Goal: Task Accomplishment & Management: Manage account settings

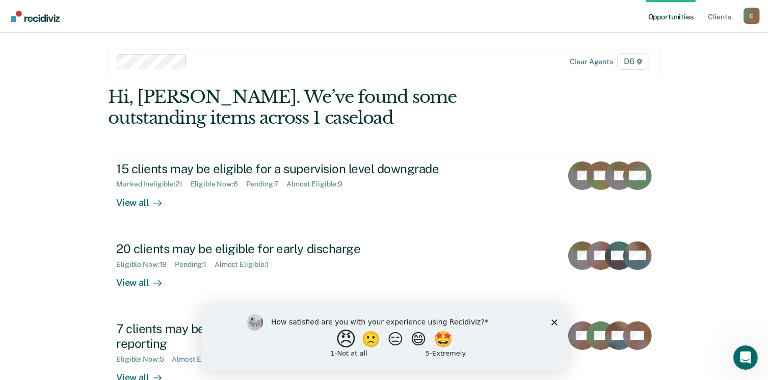
click at [335, 343] on button "😠" at bounding box center [347, 339] width 24 height 20
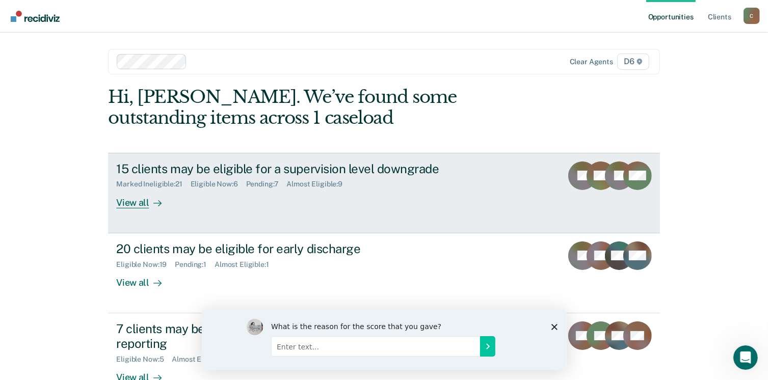
click at [139, 205] on div "View all" at bounding box center [144, 199] width 57 height 20
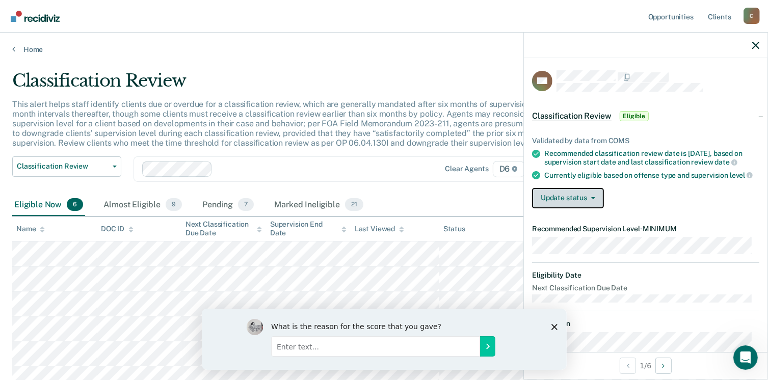
click at [575, 208] on button "Update status" at bounding box center [568, 198] width 72 height 20
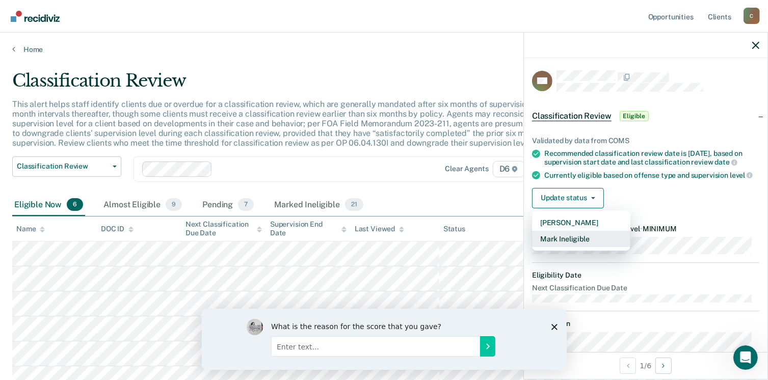
click at [573, 247] on button "Mark Ineligible" at bounding box center [581, 239] width 98 height 16
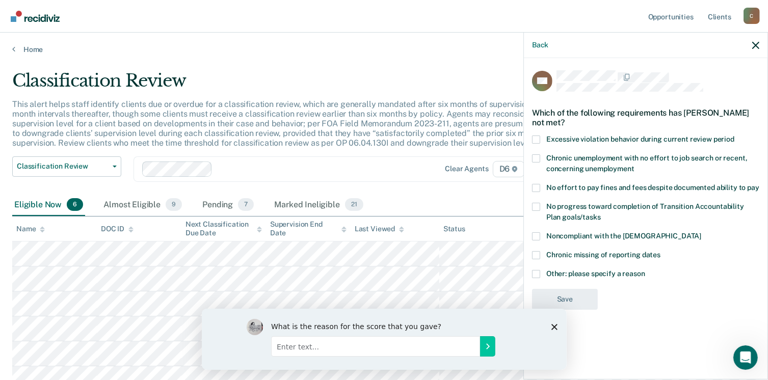
click at [540, 195] on div "No effort to pay fines and fees despite documented ability to pay" at bounding box center [645, 193] width 227 height 19
click at [537, 188] on span at bounding box center [536, 188] width 8 height 8
click at [759, 184] on input "No effort to pay fines and fees despite documented ability to pay" at bounding box center [759, 184] width 0 height 0
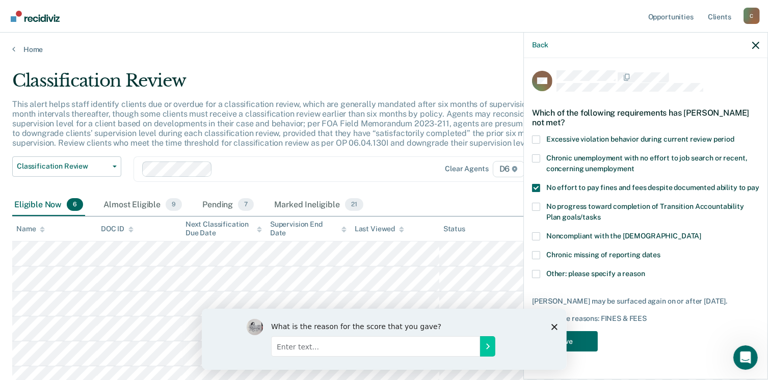
click at [534, 274] on span at bounding box center [536, 274] width 8 height 8
click at [645, 270] on input "Other: please specify a reason" at bounding box center [645, 270] width 0 height 0
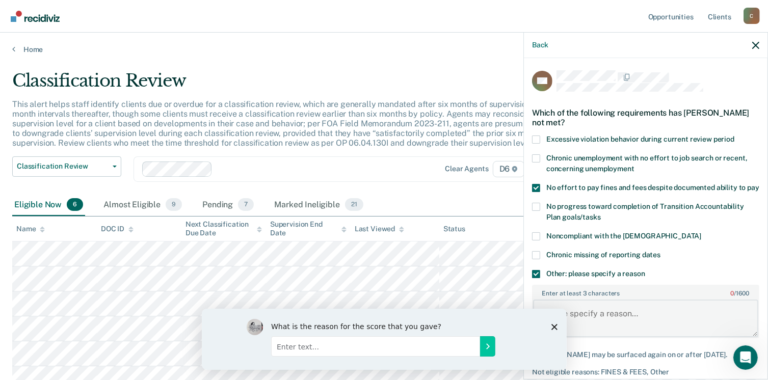
click at [620, 324] on textarea "Enter at least 3 characters 0 / 1600" at bounding box center [645, 319] width 225 height 38
click at [603, 322] on textarea "Enter at least 3 characters 0 / 1600" at bounding box center [645, 319] width 225 height 38
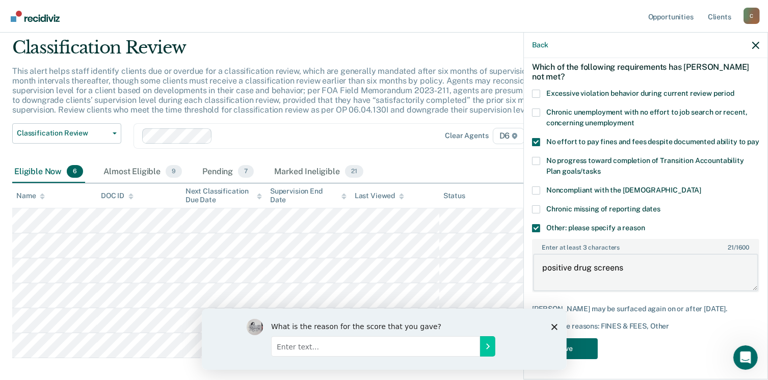
scroll to position [51, 0]
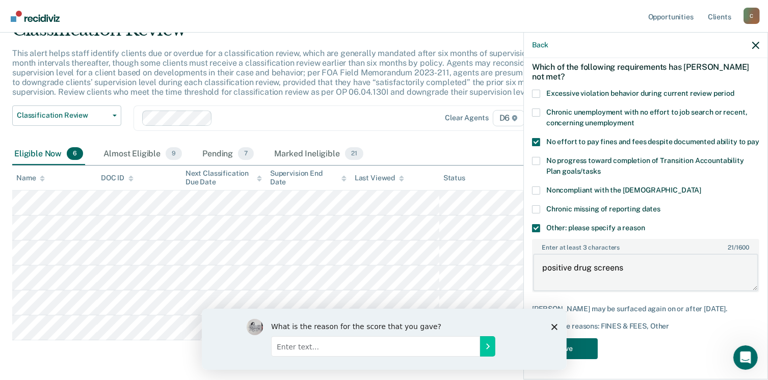
type textarea "positive drug screens"
click at [551, 322] on div "What is the reason for the score that you gave?" at bounding box center [383, 338] width 365 height 61
click at [553, 324] on icon "Close survey" at bounding box center [554, 327] width 6 height 6
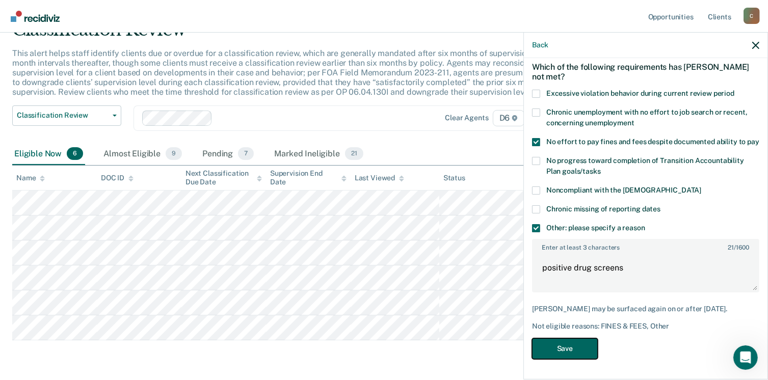
click at [553, 355] on button "Save" at bounding box center [565, 348] width 66 height 21
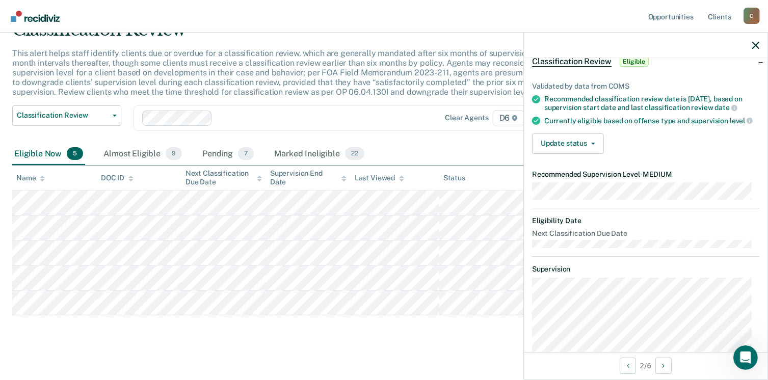
scroll to position [105, 0]
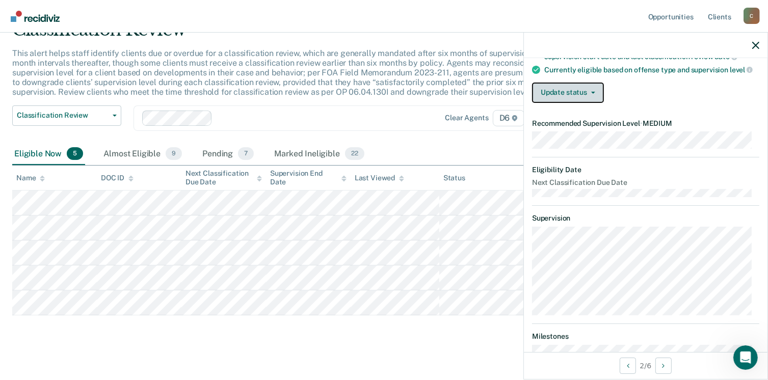
click at [591, 94] on icon "button" at bounding box center [593, 93] width 4 height 2
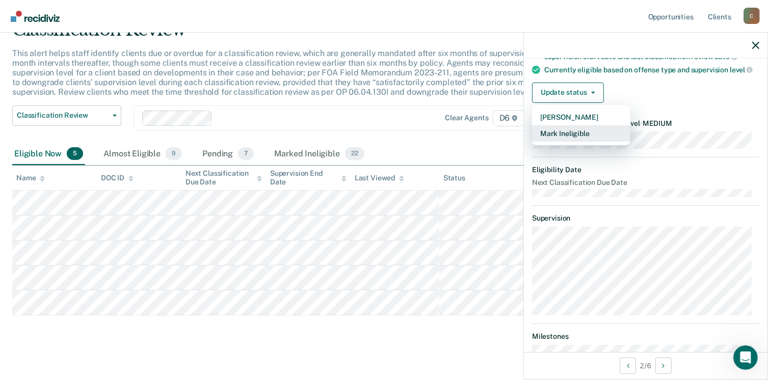
click at [574, 142] on button "Mark Ineligible" at bounding box center [581, 133] width 98 height 16
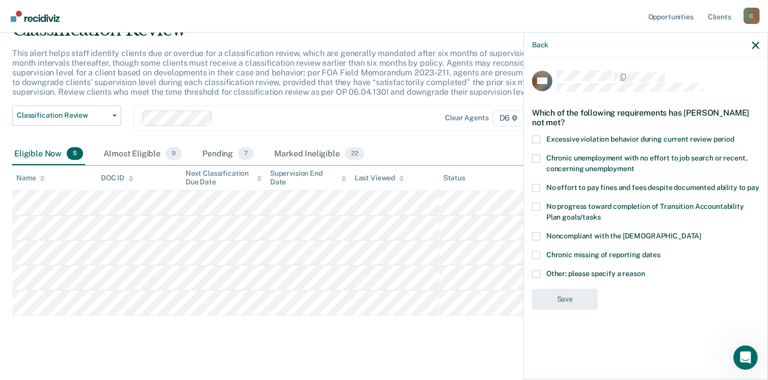
scroll to position [0, 0]
click at [534, 255] on span at bounding box center [536, 255] width 8 height 8
click at [660, 251] on input "Chronic missing of reporting dates" at bounding box center [660, 251] width 0 height 0
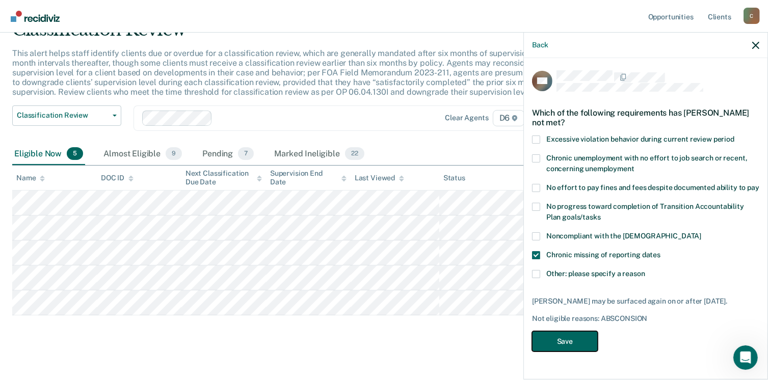
click at [564, 339] on button "Save" at bounding box center [565, 341] width 66 height 21
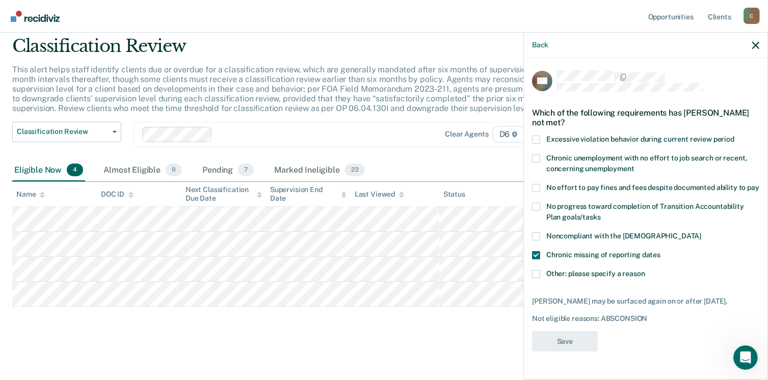
scroll to position [33, 0]
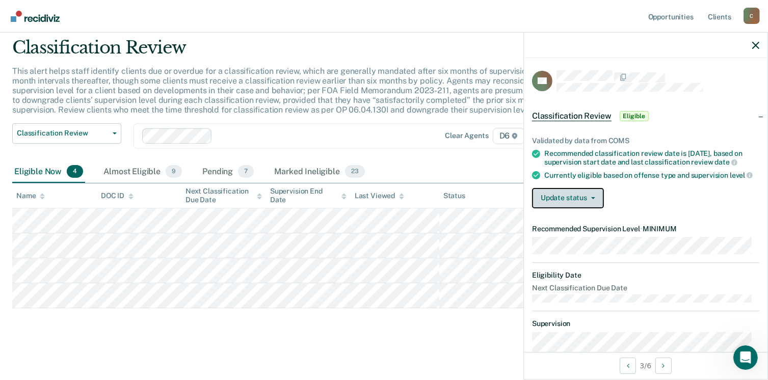
click at [578, 206] on button "Update status" at bounding box center [568, 198] width 72 height 20
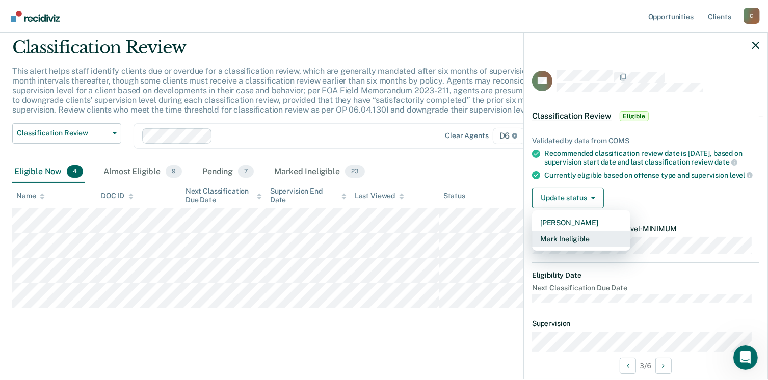
click at [578, 247] on button "Mark Ineligible" at bounding box center [581, 239] width 98 height 16
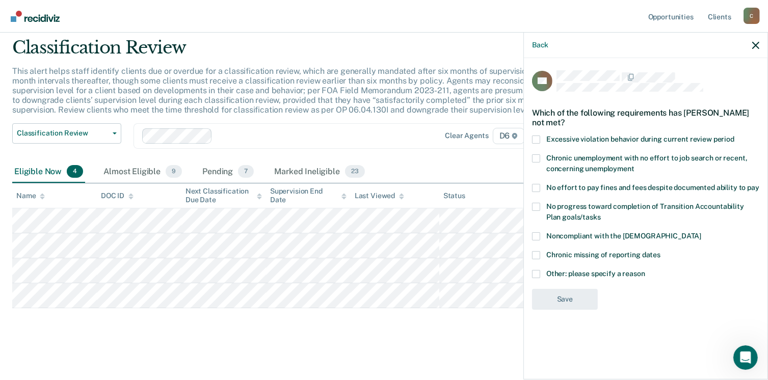
click at [534, 188] on span at bounding box center [536, 188] width 8 height 8
click at [759, 184] on input "No effort to pay fines and fees despite documented ability to pay" at bounding box center [759, 184] width 0 height 0
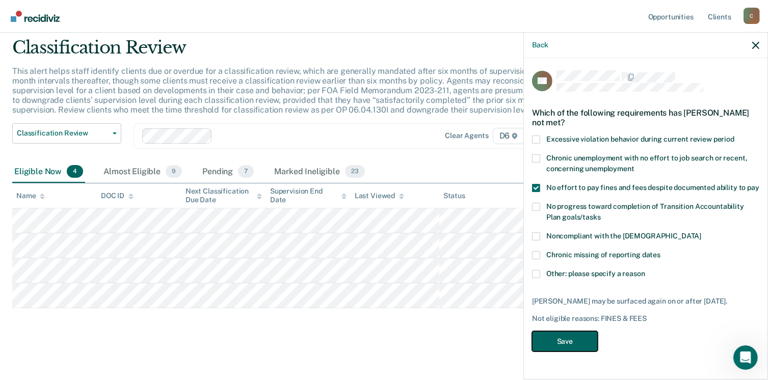
click at [552, 343] on button "Save" at bounding box center [565, 341] width 66 height 21
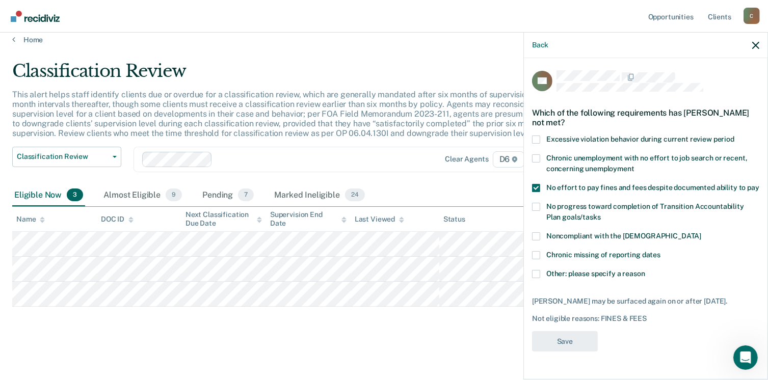
scroll to position [8, 0]
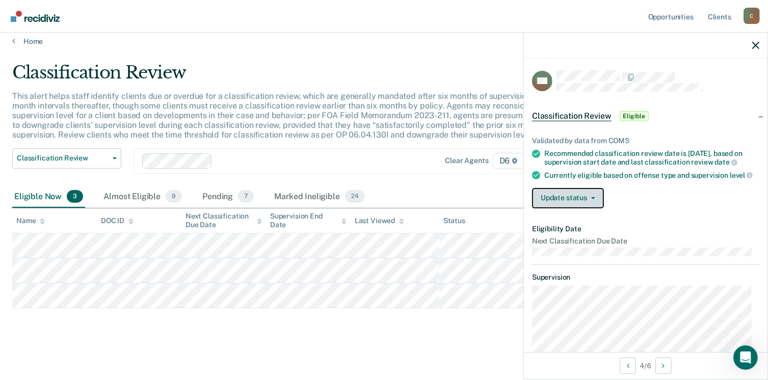
click at [582, 208] on button "Update status" at bounding box center [568, 198] width 72 height 20
click at [573, 253] on article "AW Classification Review Eligible Validated by data from COMS Recommended class…" at bounding box center [645, 260] width 227 height 380
click at [563, 206] on button "Update status" at bounding box center [568, 198] width 72 height 20
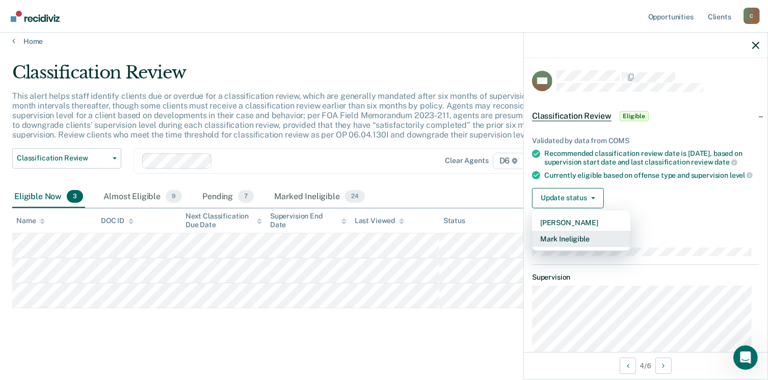
click at [570, 247] on button "Mark Ineligible" at bounding box center [581, 239] width 98 height 16
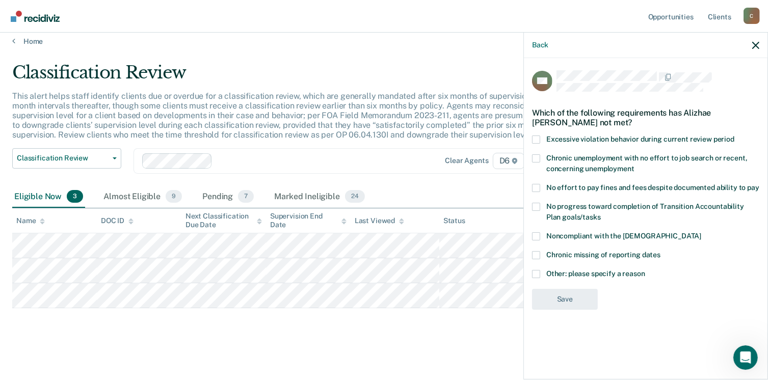
click at [535, 278] on label "Other: please specify a reason" at bounding box center [645, 275] width 227 height 11
click at [645, 270] on input "Other: please specify a reason" at bounding box center [645, 270] width 0 height 0
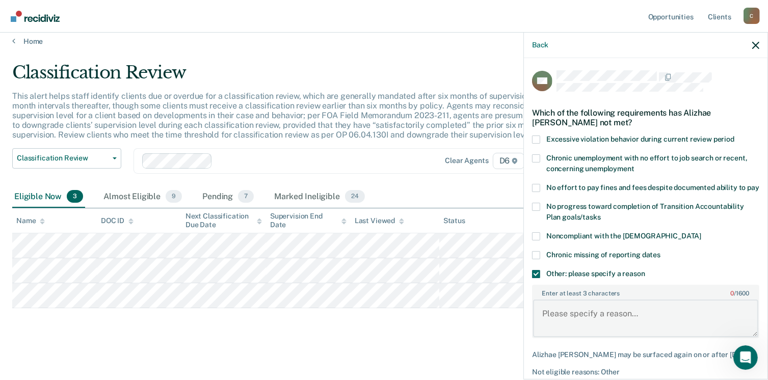
click at [566, 321] on textarea "Enter at least 3 characters 0 / 1600" at bounding box center [645, 319] width 225 height 38
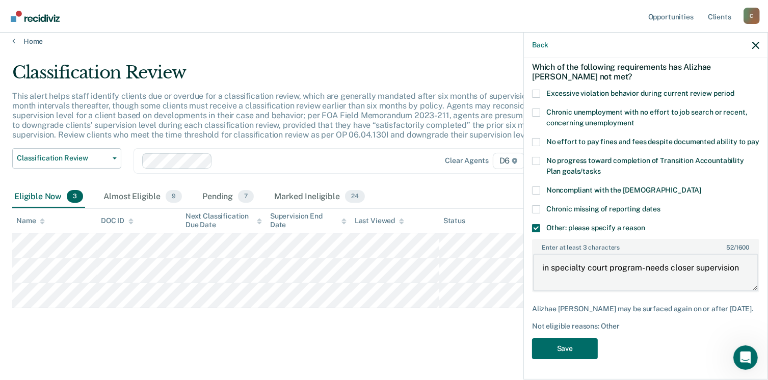
scroll to position [63, 0]
type textarea "in specialty court program- needs closer supervision"
click at [563, 353] on button "Save" at bounding box center [565, 348] width 66 height 21
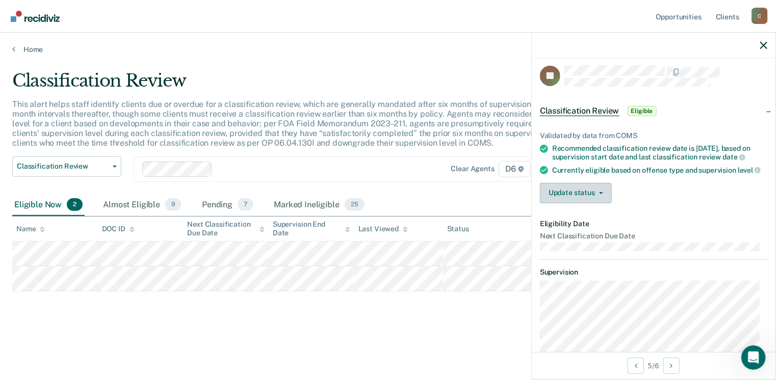
scroll to position [0, 0]
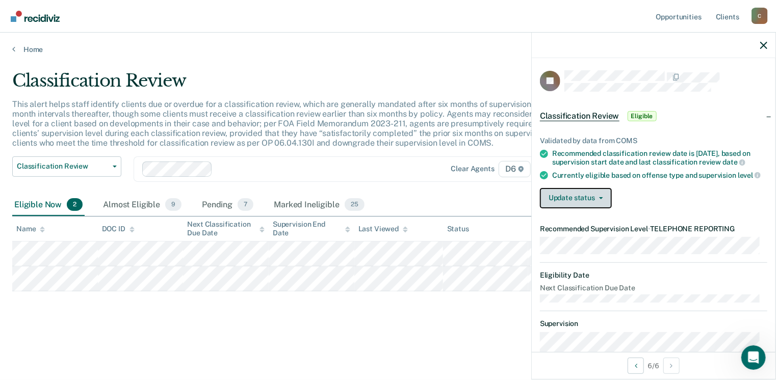
click at [564, 208] on button "Update status" at bounding box center [576, 198] width 72 height 20
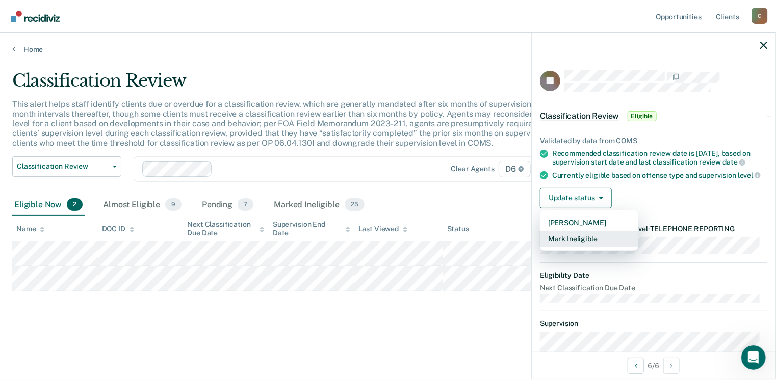
click at [583, 247] on button "Mark Ineligible" at bounding box center [589, 239] width 98 height 16
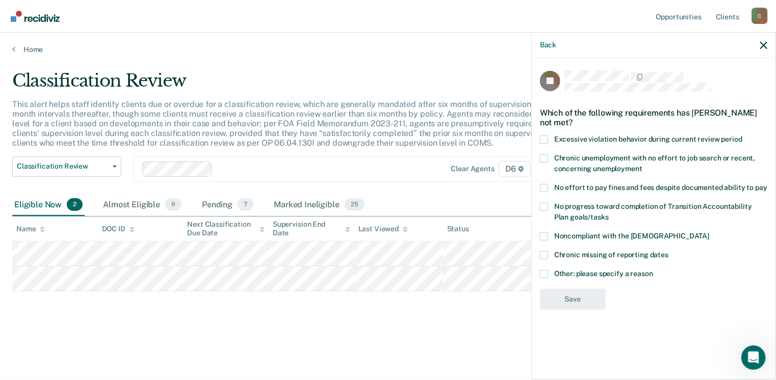
click at [542, 274] on span at bounding box center [544, 274] width 8 height 8
click at [653, 270] on input "Other: please specify a reason" at bounding box center [653, 270] width 0 height 0
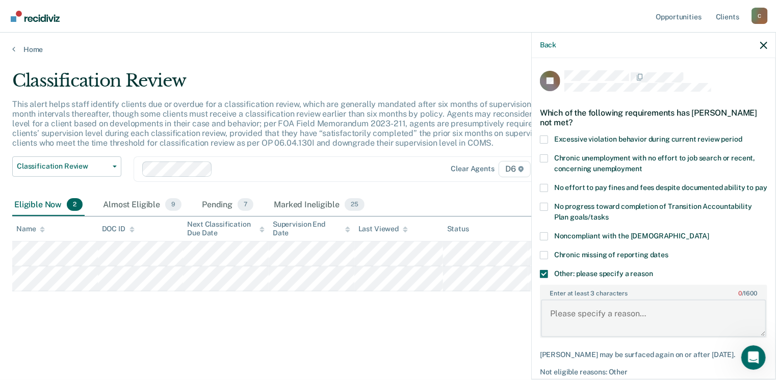
click at [567, 327] on textarea "Enter at least 3 characters 0 / 1600" at bounding box center [653, 319] width 225 height 38
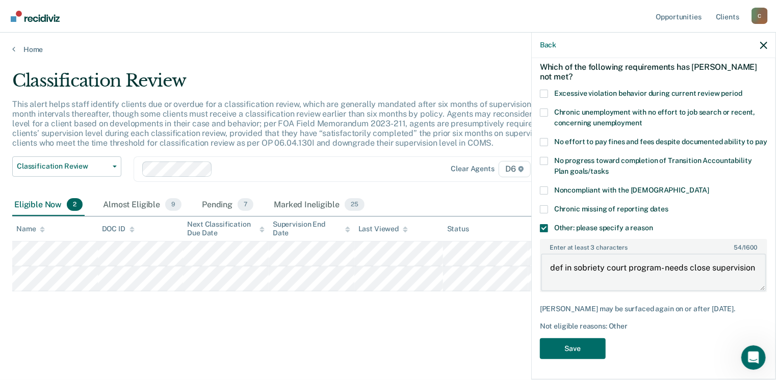
scroll to position [55, 0]
type textarea "def in sobriety court program- needs close supervision"
click at [565, 349] on button "Save" at bounding box center [573, 348] width 66 height 21
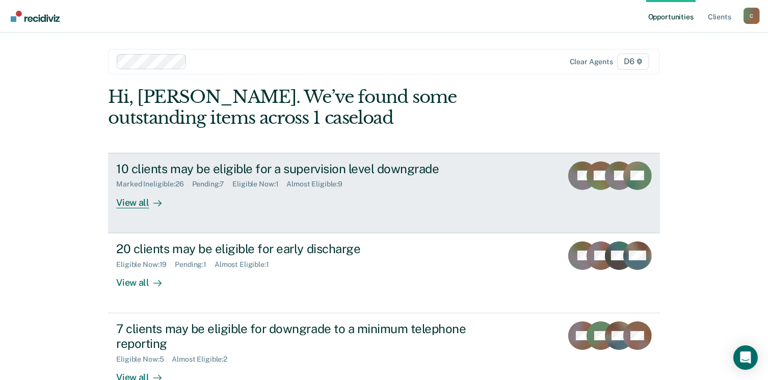
click at [125, 198] on div "View all" at bounding box center [144, 199] width 57 height 20
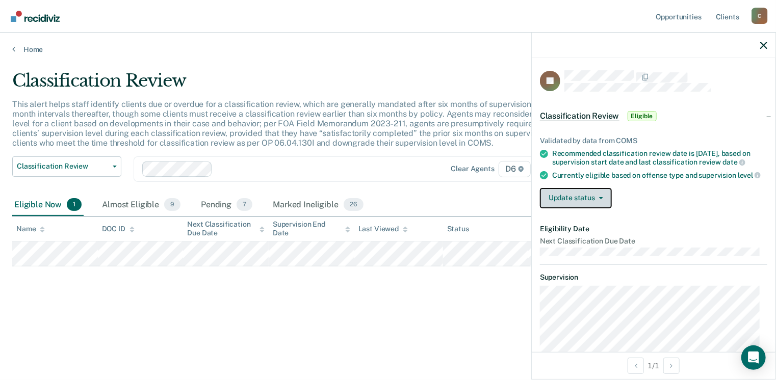
click at [587, 207] on button "Update status" at bounding box center [576, 198] width 72 height 20
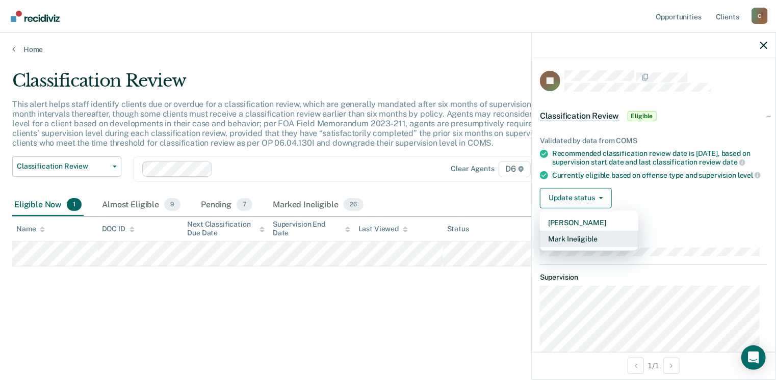
click at [575, 247] on button "Mark Ineligible" at bounding box center [589, 239] width 98 height 16
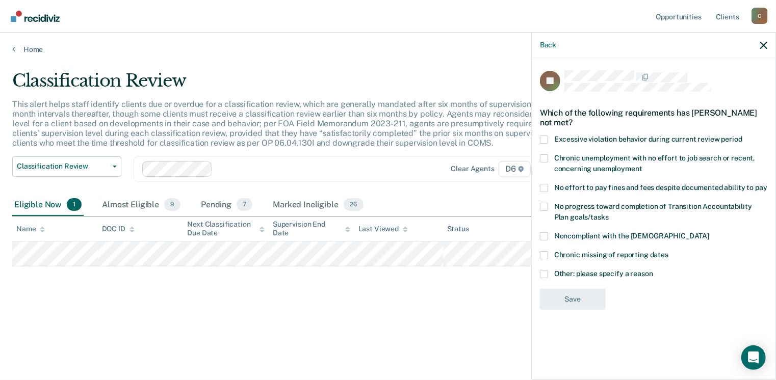
click at [548, 277] on label "Other: please specify a reason" at bounding box center [653, 275] width 227 height 11
click at [653, 270] on input "Other: please specify a reason" at bounding box center [653, 270] width 0 height 0
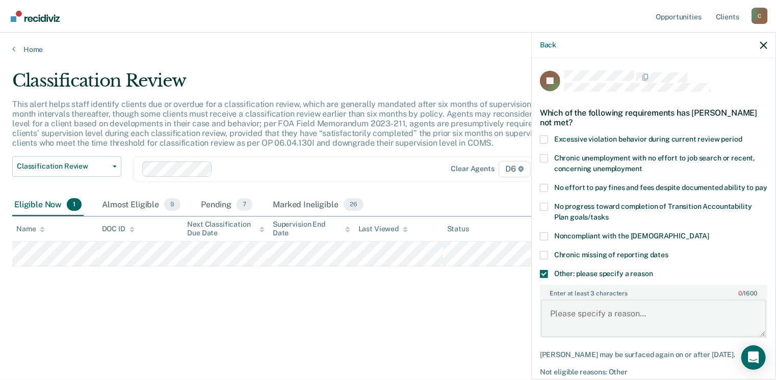
click at [557, 324] on textarea "Enter at least 3 characters 0 / 1600" at bounding box center [653, 319] width 225 height 38
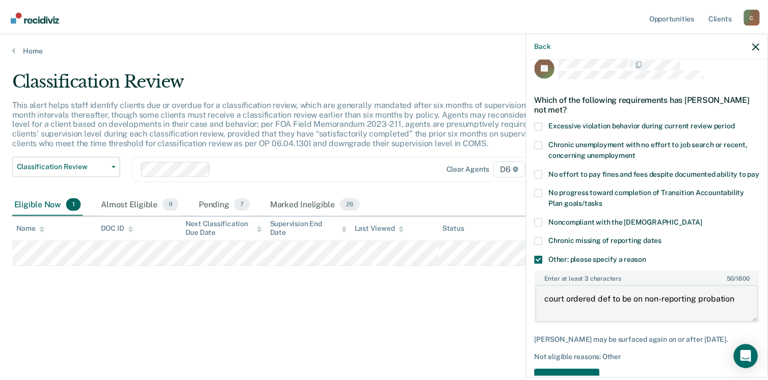
scroll to position [63, 0]
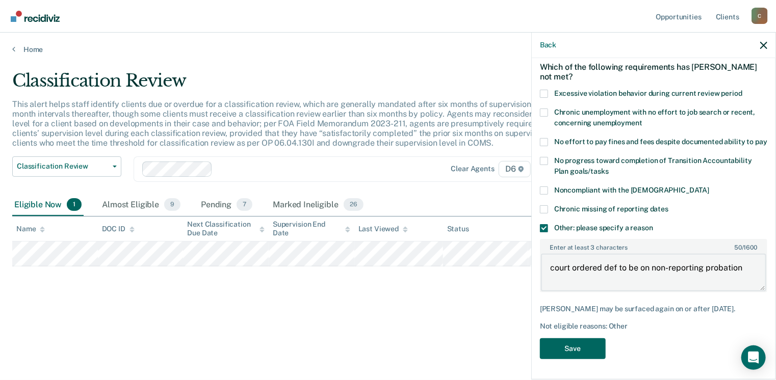
type textarea "court ordered def to be on non-reporting probation"
click at [573, 349] on button "Save" at bounding box center [573, 348] width 66 height 21
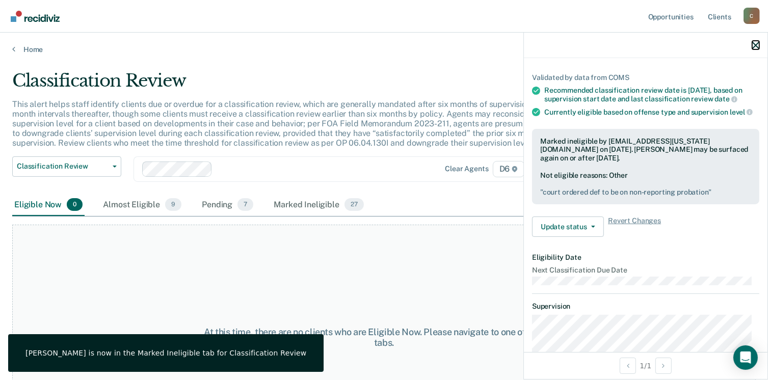
click at [758, 47] on icon "button" at bounding box center [755, 45] width 7 height 7
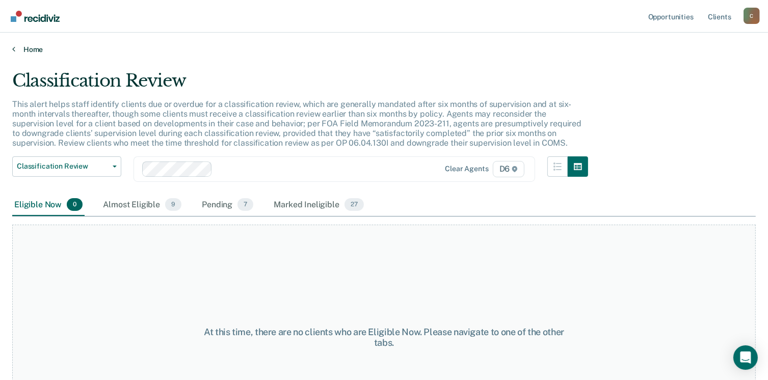
click at [15, 51] on link "Home" at bounding box center [384, 49] width 744 height 9
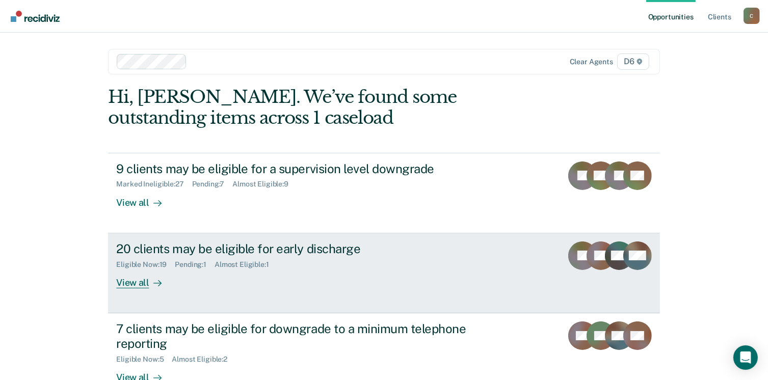
click at [139, 280] on div "View all" at bounding box center [144, 279] width 57 height 20
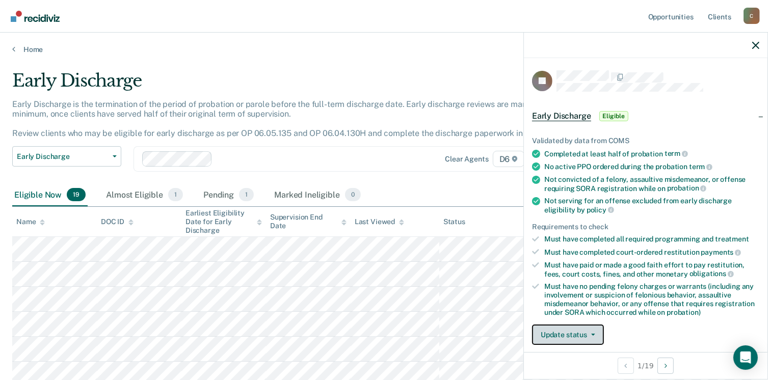
click at [571, 329] on button "Update status" at bounding box center [568, 335] width 72 height 20
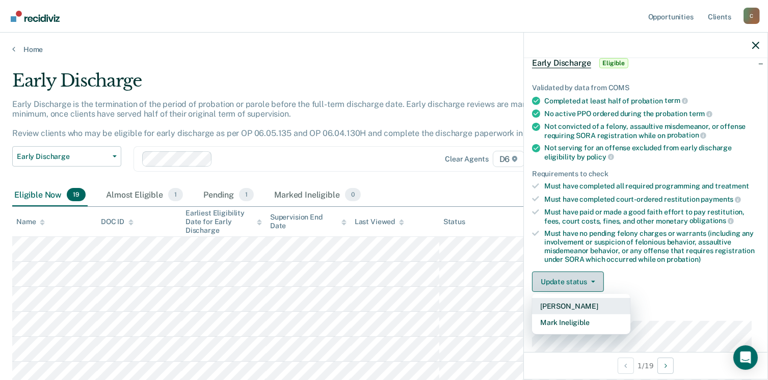
scroll to position [154, 0]
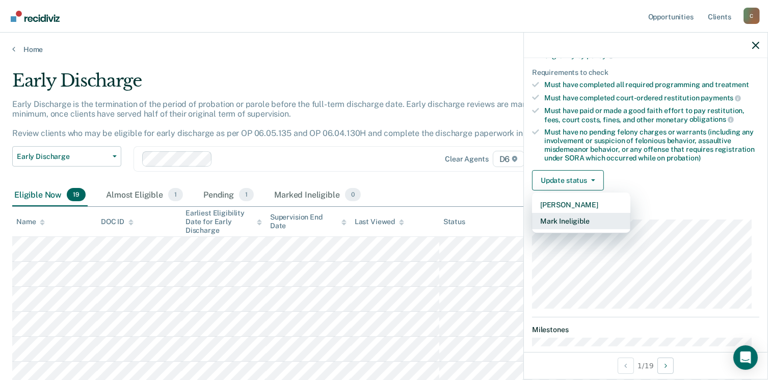
click at [580, 218] on button "Mark Ineligible" at bounding box center [581, 221] width 98 height 16
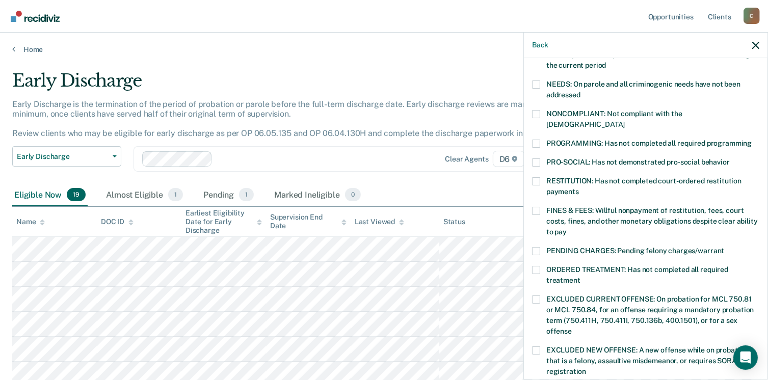
click at [535, 207] on span at bounding box center [536, 211] width 8 height 8
click at [567, 228] on input "FINES & FEES: Willful nonpayment of restitution, fees, court costs, fines, and …" at bounding box center [567, 228] width 0 height 0
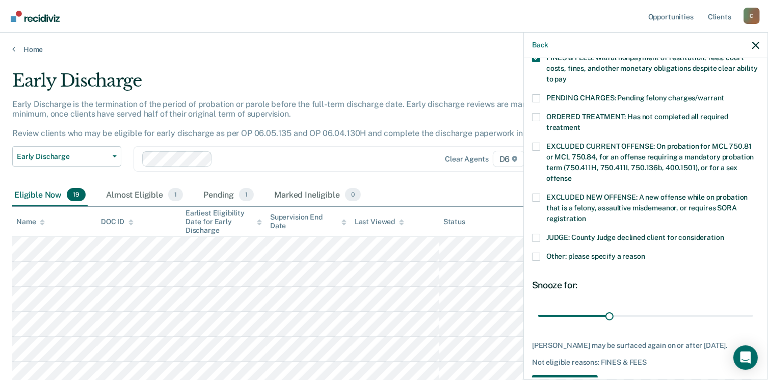
scroll to position [332, 0]
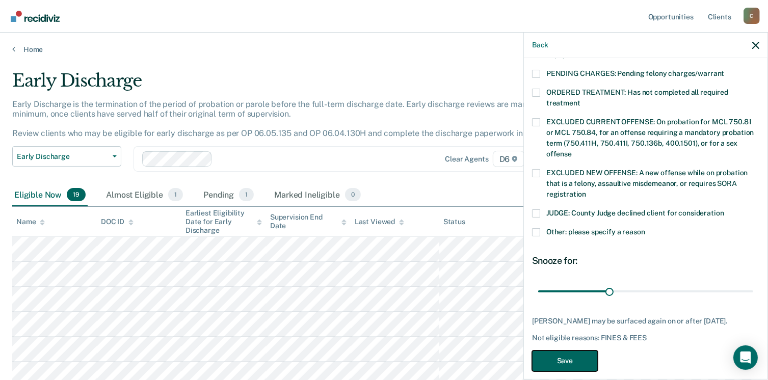
click at [565, 351] on button "Save" at bounding box center [565, 361] width 66 height 21
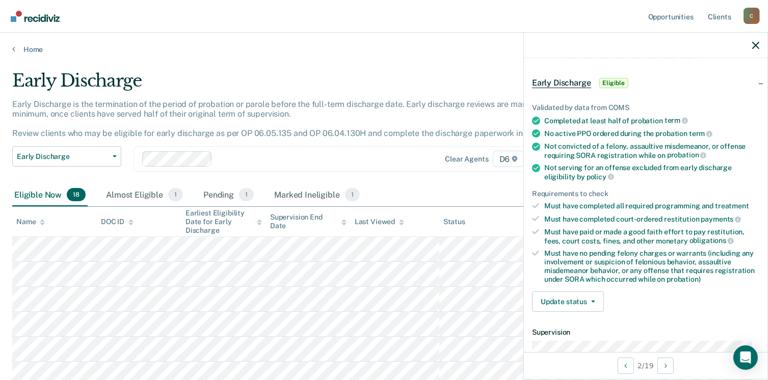
scroll to position [10, 0]
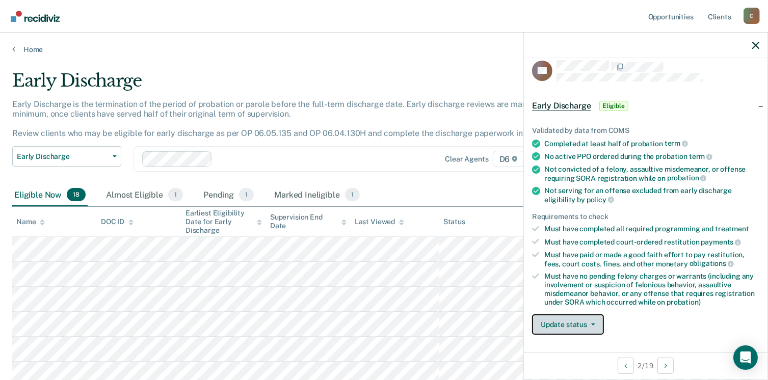
click at [548, 316] on button "Update status" at bounding box center [568, 324] width 72 height 20
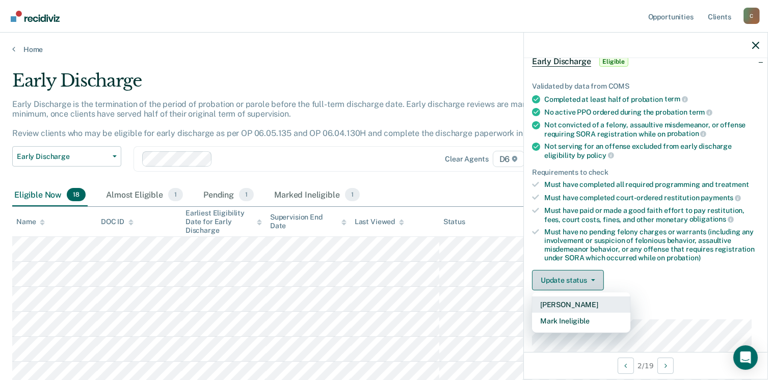
scroll to position [112, 0]
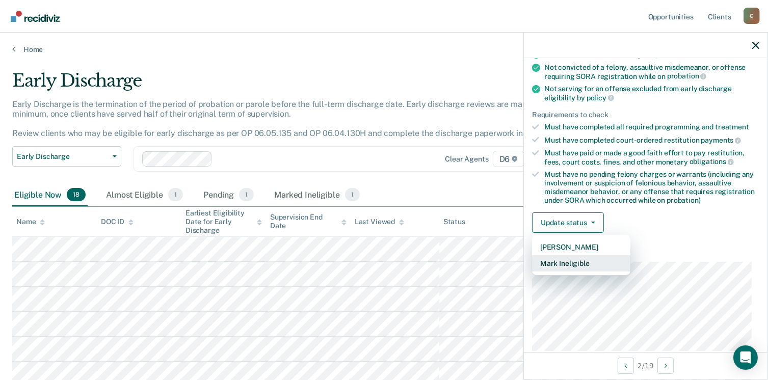
click at [566, 259] on button "Mark Ineligible" at bounding box center [581, 263] width 98 height 16
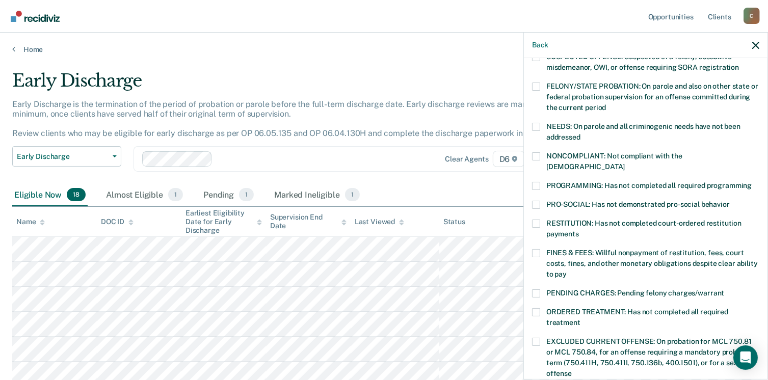
click at [540, 220] on label "RESTITUTION: Has not completed court-ordered restitution payments" at bounding box center [645, 230] width 227 height 21
click at [579, 230] on input "RESTITUTION: Has not completed court-ordered restitution payments" at bounding box center [579, 230] width 0 height 0
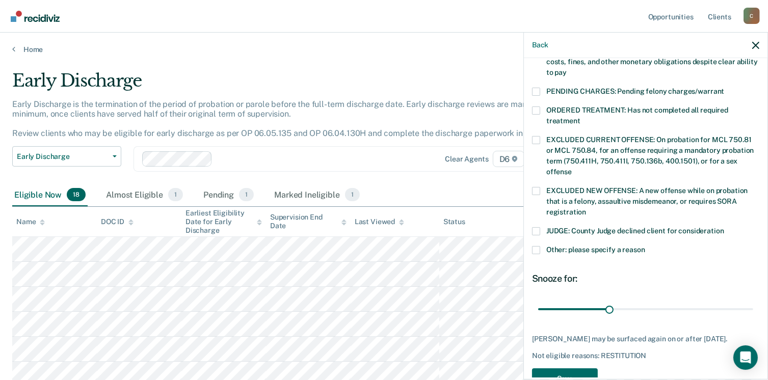
scroll to position [316, 0]
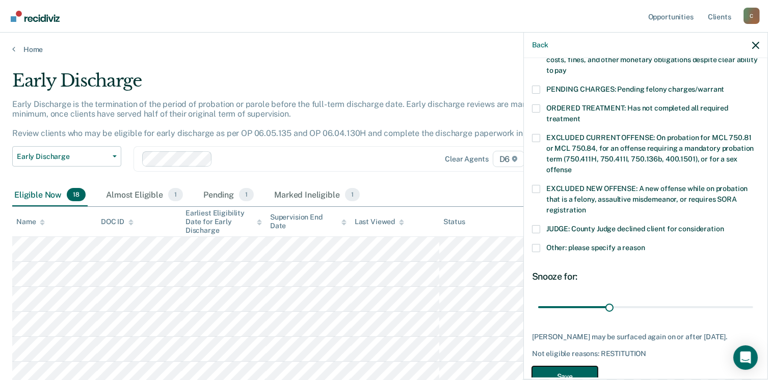
click at [562, 366] on button "Save" at bounding box center [565, 376] width 66 height 21
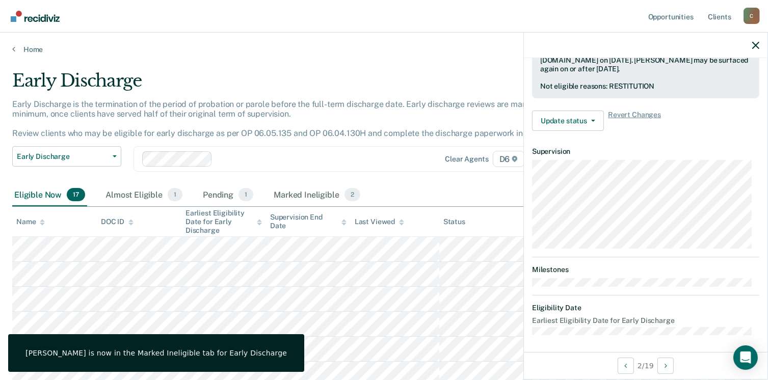
scroll to position [214, 0]
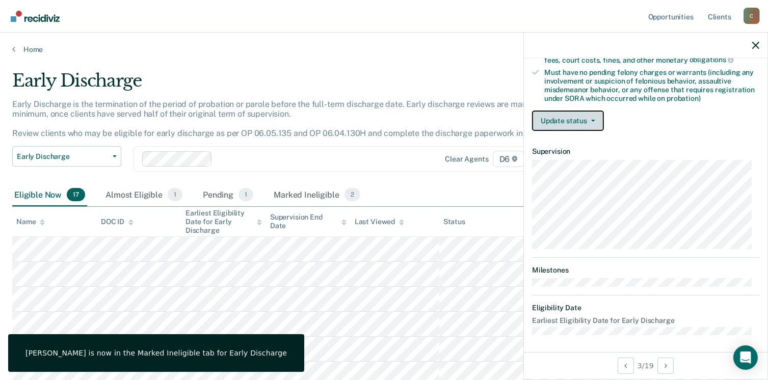
click at [577, 117] on button "Update status" at bounding box center [568, 121] width 72 height 20
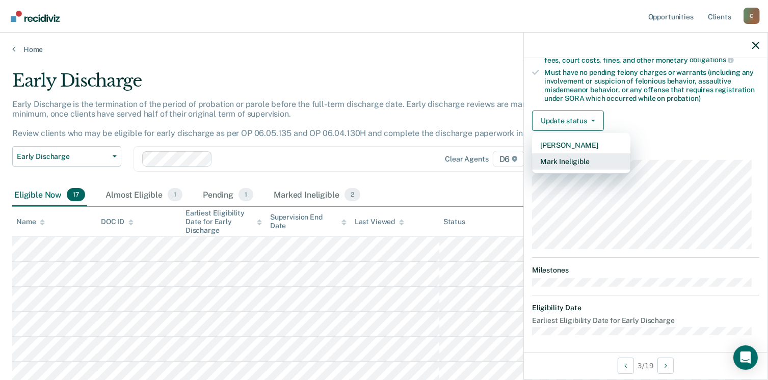
click at [571, 160] on button "Mark Ineligible" at bounding box center [581, 161] width 98 height 16
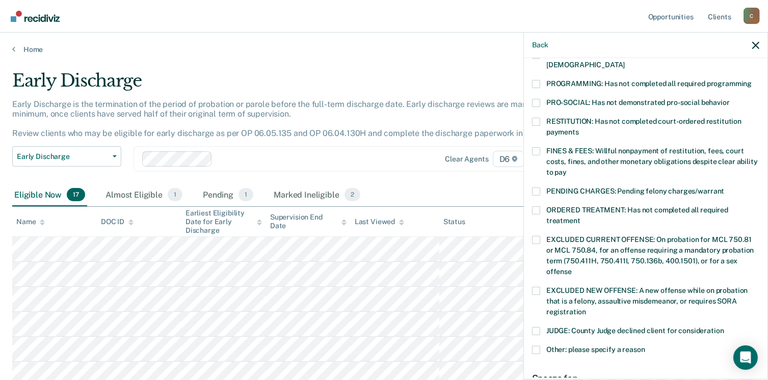
click at [540, 147] on label "FINES & FEES: Willful nonpayment of restitution, fees, court costs, fines, and …" at bounding box center [645, 163] width 227 height 32
click at [567, 169] on input "FINES & FEES: Willful nonpayment of restitution, fees, court costs, fines, and …" at bounding box center [567, 169] width 0 height 0
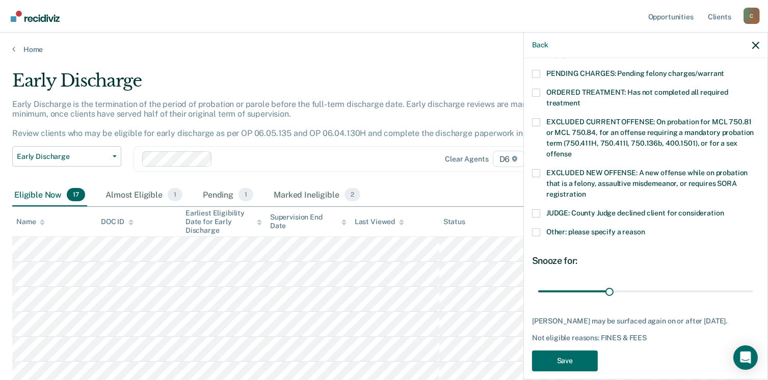
scroll to position [340, 0]
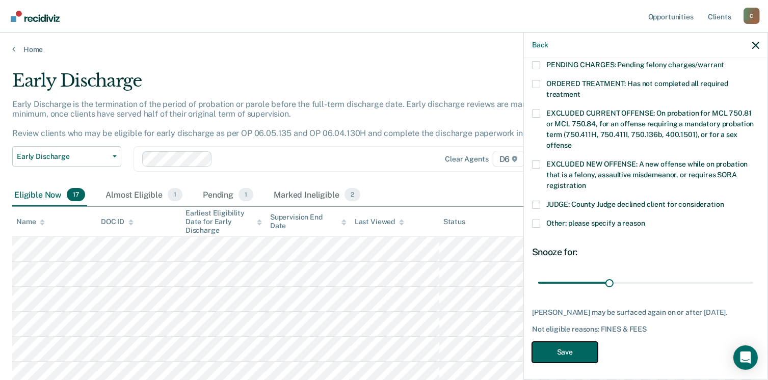
click at [562, 351] on button "Save" at bounding box center [565, 352] width 66 height 21
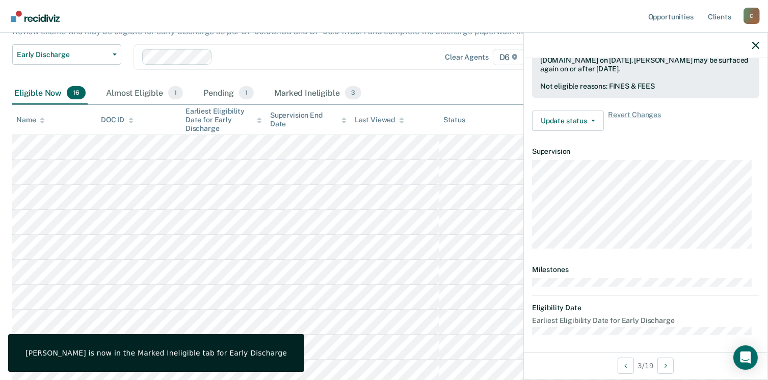
scroll to position [214, 0]
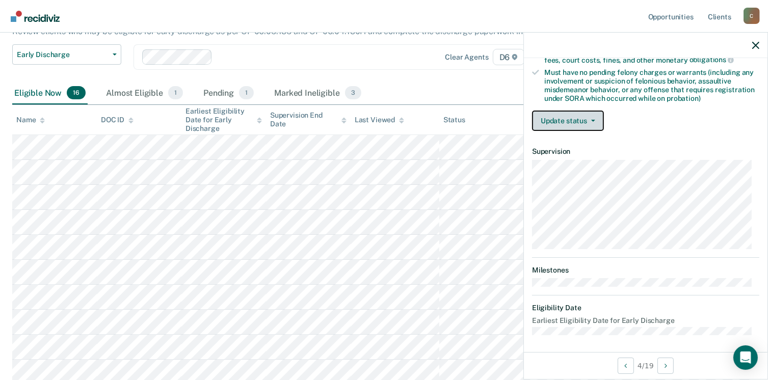
click at [573, 122] on button "Update status" at bounding box center [568, 121] width 72 height 20
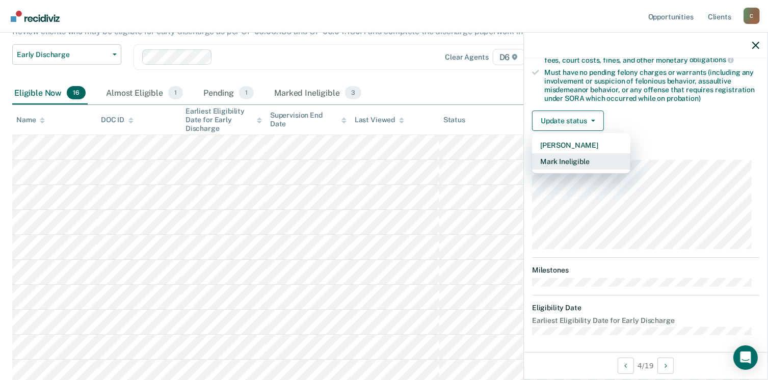
click at [573, 163] on button "Mark Ineligible" at bounding box center [581, 161] width 98 height 16
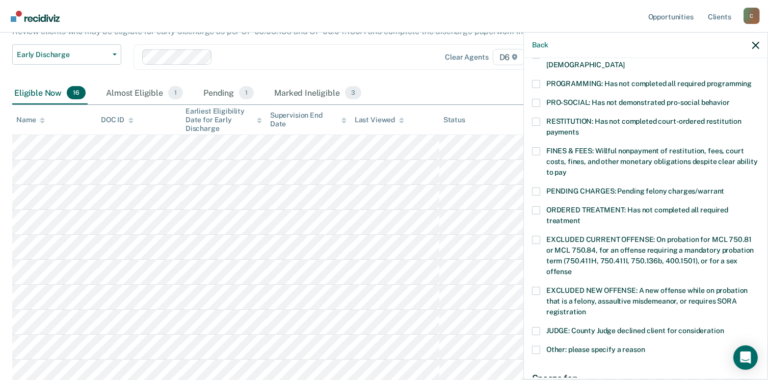
click at [532, 147] on span at bounding box center [536, 151] width 8 height 8
click at [567, 169] on input "FINES & FEES: Willful nonpayment of restitution, fees, court costs, fines, and …" at bounding box center [567, 169] width 0 height 0
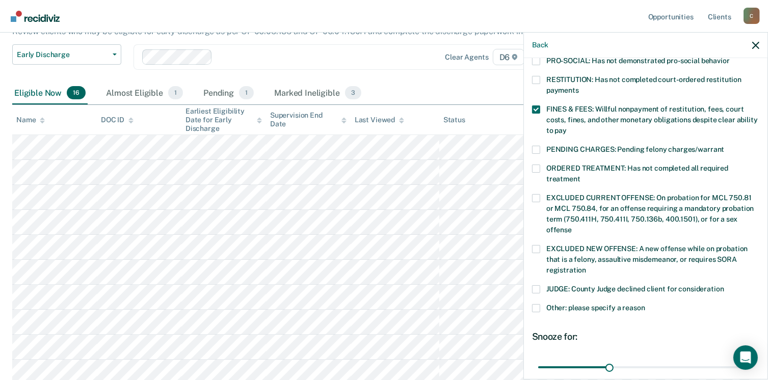
scroll to position [340, 0]
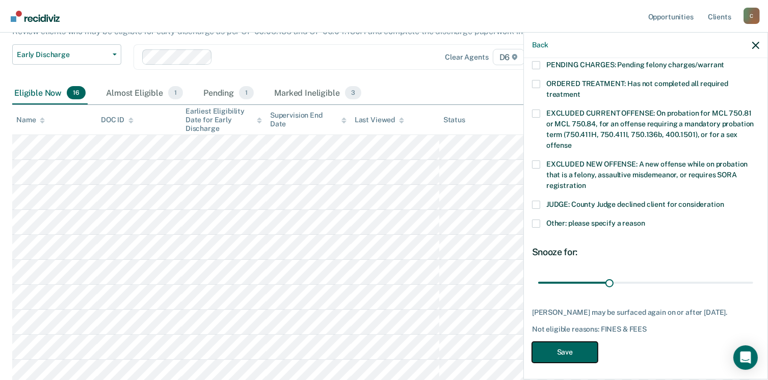
click at [565, 352] on button "Save" at bounding box center [565, 352] width 66 height 21
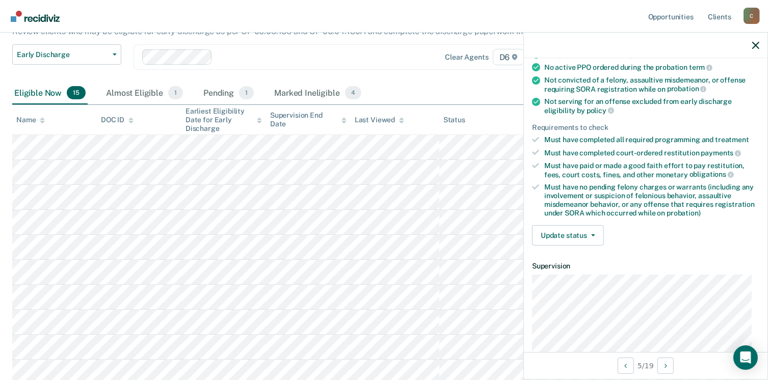
scroll to position [102, 0]
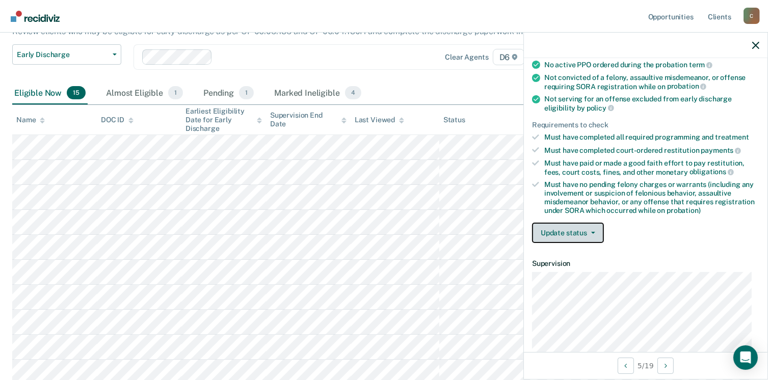
click at [553, 231] on button "Update status" at bounding box center [568, 233] width 72 height 20
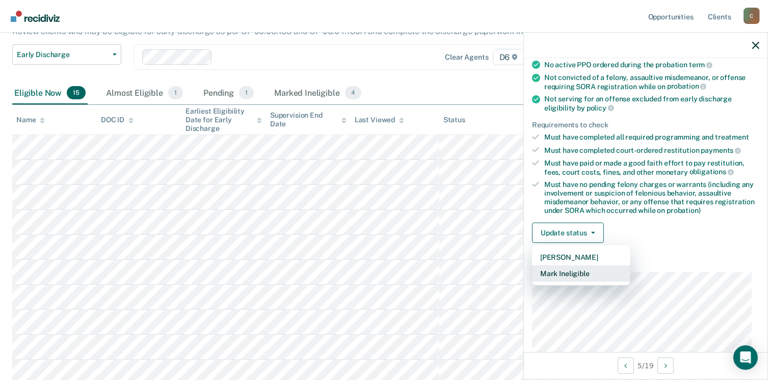
click at [566, 276] on button "Mark Ineligible" at bounding box center [581, 274] width 98 height 16
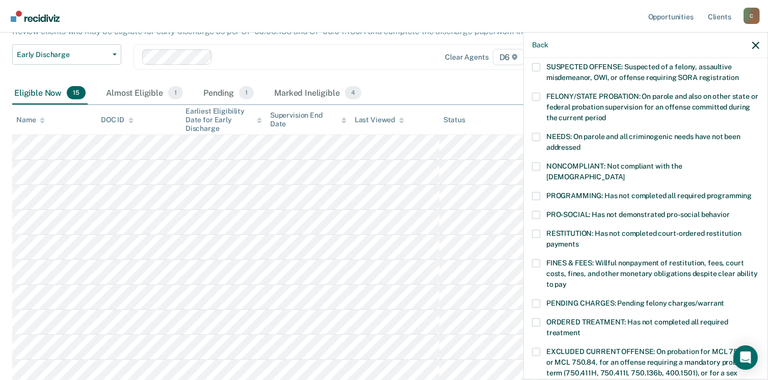
click at [533, 230] on span at bounding box center [536, 234] width 8 height 8
click at [579, 241] on input "RESTITUTION: Has not completed court-ordered restitution payments" at bounding box center [579, 241] width 0 height 0
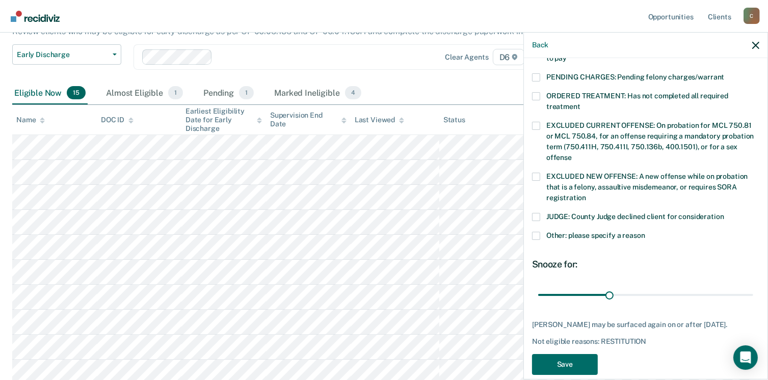
scroll to position [340, 0]
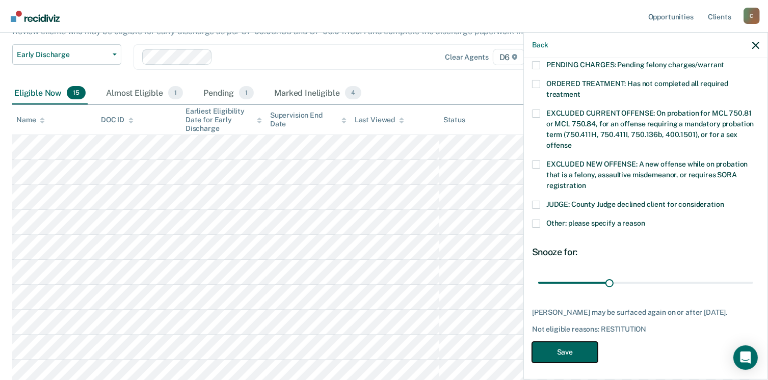
click at [566, 348] on button "Save" at bounding box center [565, 352] width 66 height 21
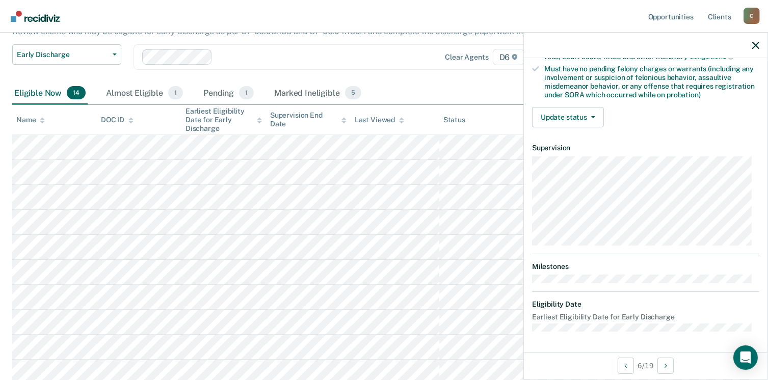
scroll to position [214, 0]
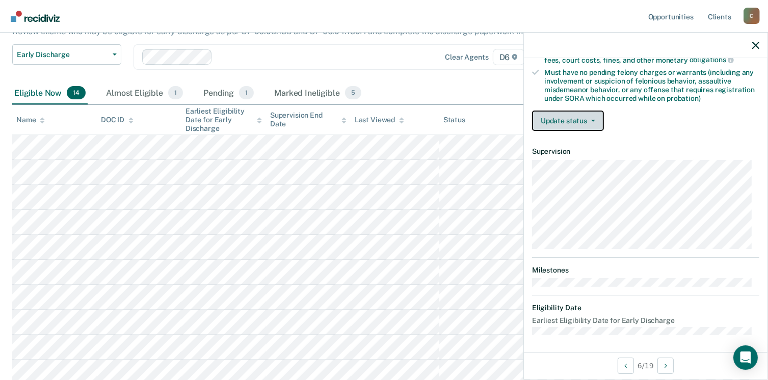
click at [583, 114] on button "Update status" at bounding box center [568, 121] width 72 height 20
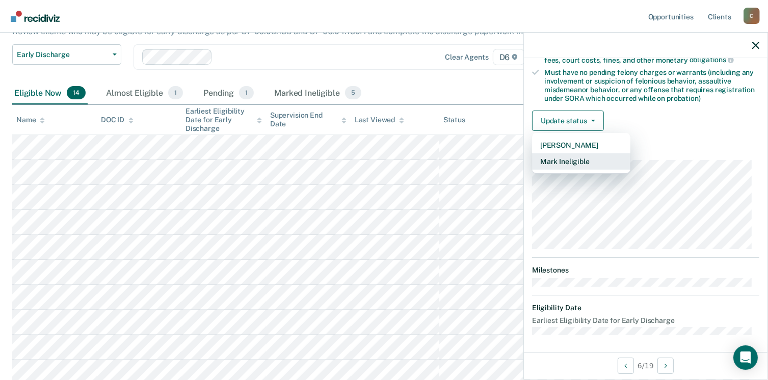
click at [568, 164] on button "Mark Ineligible" at bounding box center [581, 161] width 98 height 16
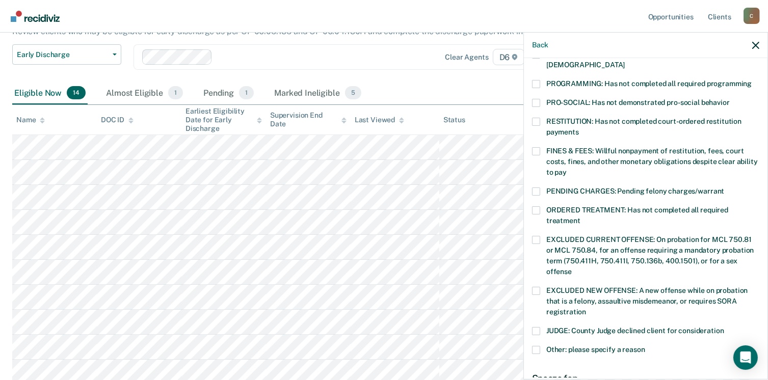
click at [533, 118] on span at bounding box center [536, 122] width 8 height 8
click at [579, 128] on input "RESTITUTION: Has not completed court-ordered restitution payments" at bounding box center [579, 128] width 0 height 0
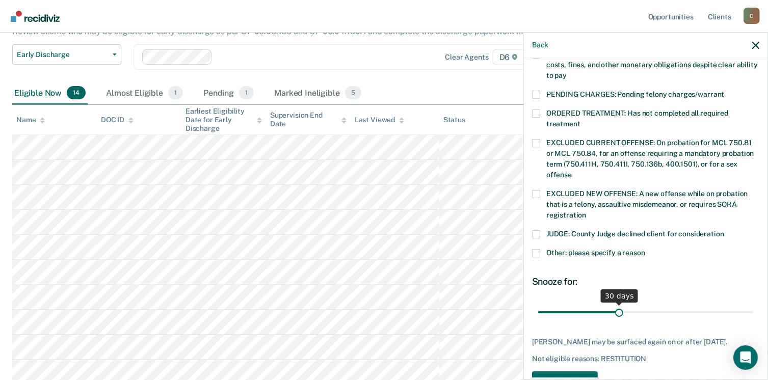
scroll to position [316, 0]
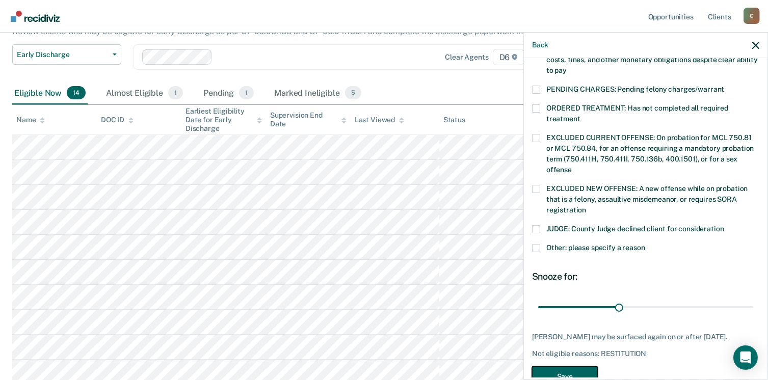
click at [558, 366] on button "Save" at bounding box center [565, 376] width 66 height 21
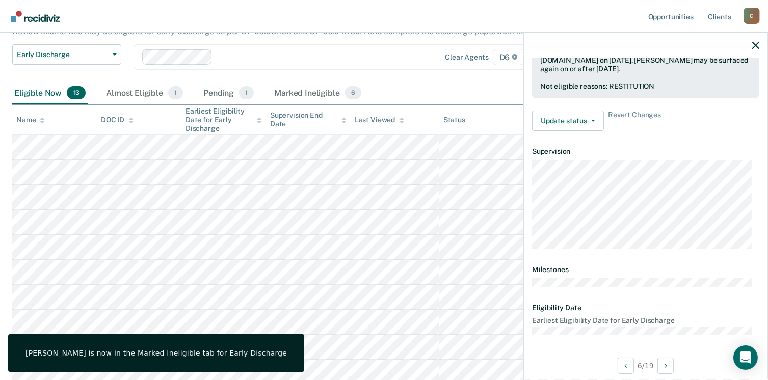
scroll to position [214, 0]
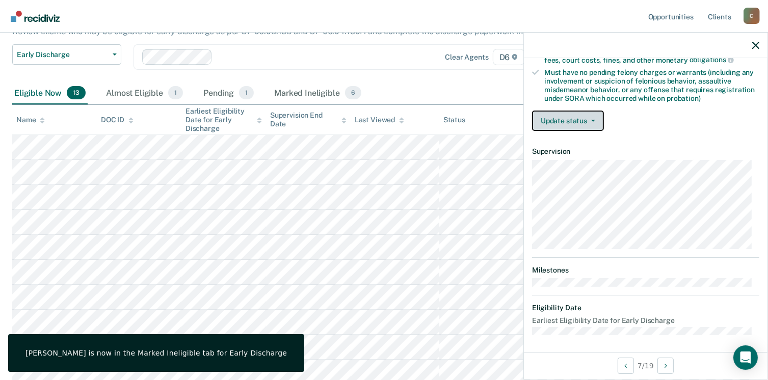
click at [572, 118] on button "Update status" at bounding box center [568, 121] width 72 height 20
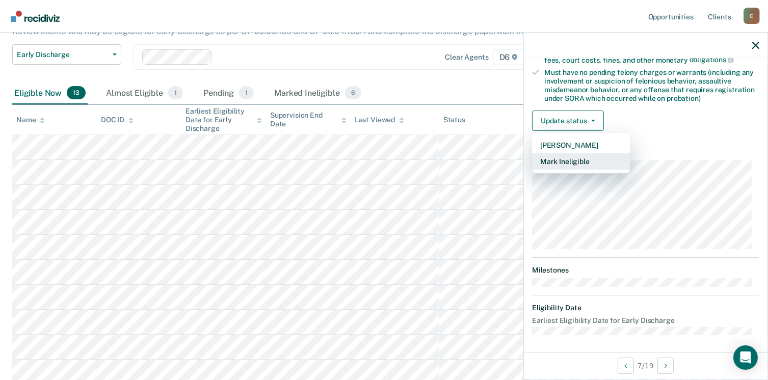
click at [573, 163] on button "Mark Ineligible" at bounding box center [581, 161] width 98 height 16
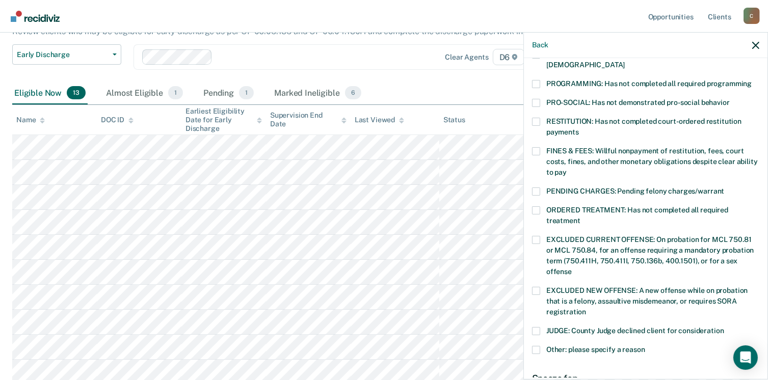
click at [534, 147] on span at bounding box center [536, 151] width 8 height 8
click at [567, 169] on input "FINES & FEES: Willful nonpayment of restitution, fees, court costs, fines, and …" at bounding box center [567, 169] width 0 height 0
click at [540, 80] on span at bounding box center [536, 84] width 8 height 8
click at [752, 80] on input "PROGRAMMING: Has not completed all required programming" at bounding box center [752, 80] width 0 height 0
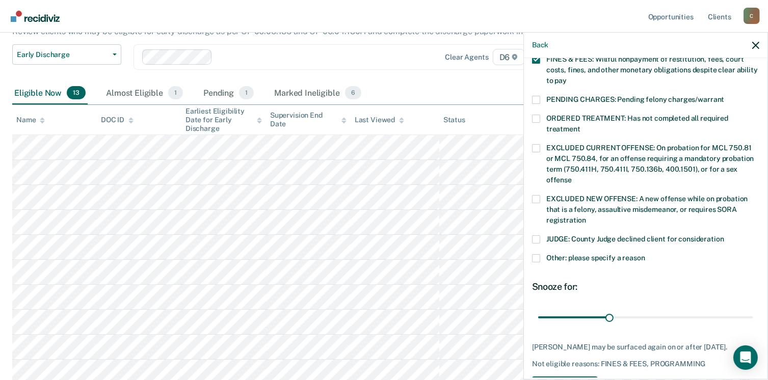
scroll to position [316, 0]
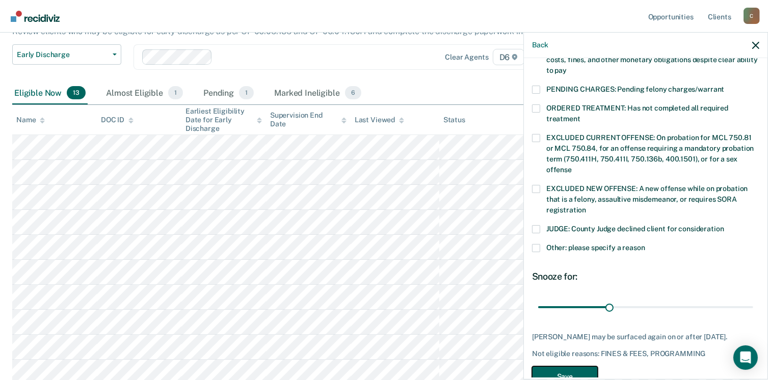
click at [574, 366] on button "Save" at bounding box center [565, 376] width 66 height 21
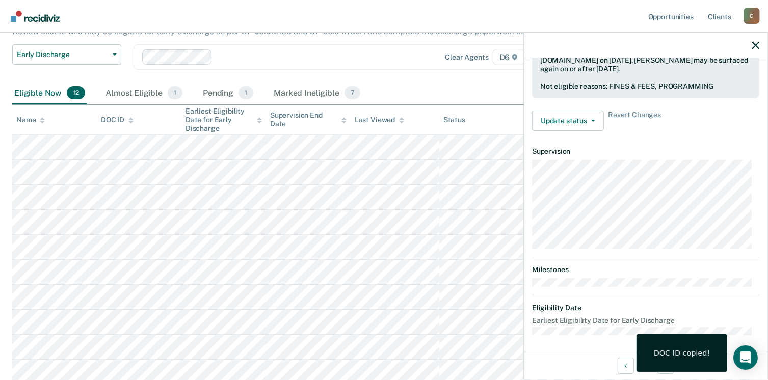
scroll to position [214, 0]
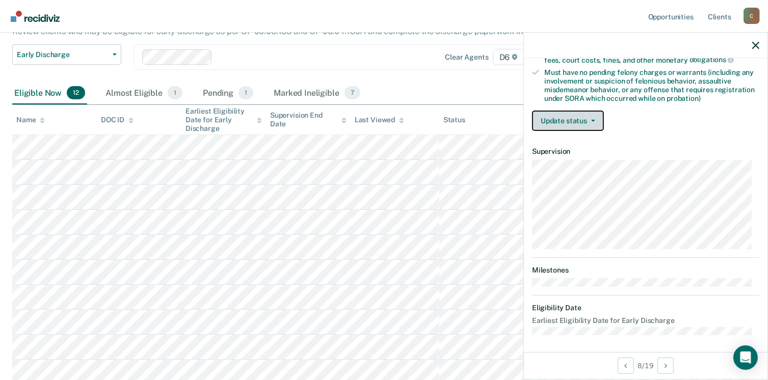
click at [561, 121] on button "Update status" at bounding box center [568, 121] width 72 height 20
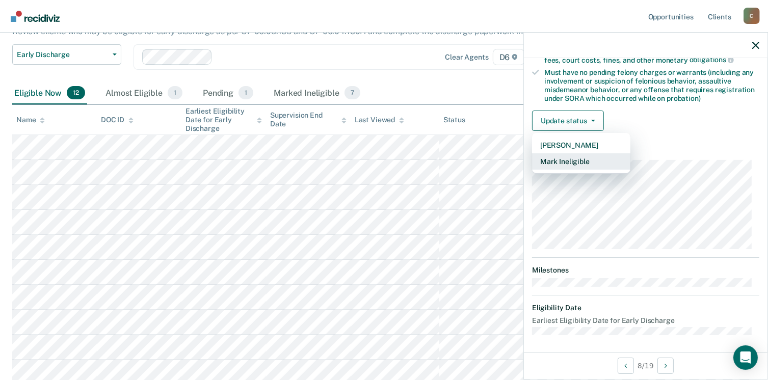
click at [576, 158] on button "Mark Ineligible" at bounding box center [581, 161] width 98 height 16
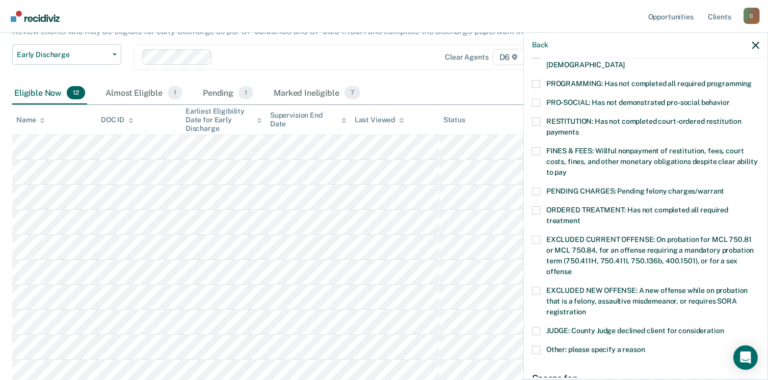
click at [542, 147] on label "FINES & FEES: Willful nonpayment of restitution, fees, court costs, fines, and …" at bounding box center [645, 163] width 227 height 32
click at [567, 169] on input "FINES & FEES: Willful nonpayment of restitution, fees, court costs, fines, and …" at bounding box center [567, 169] width 0 height 0
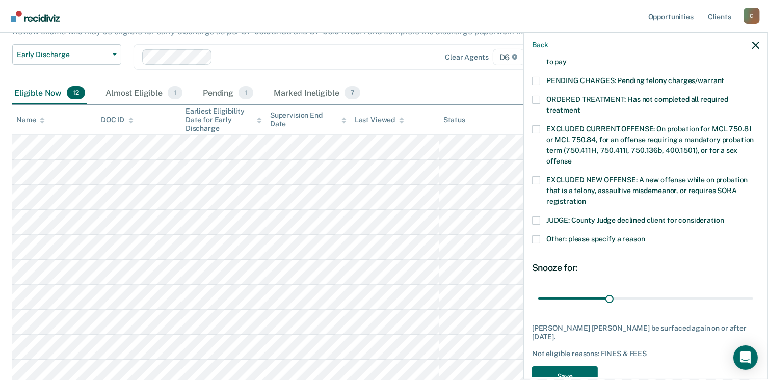
scroll to position [340, 0]
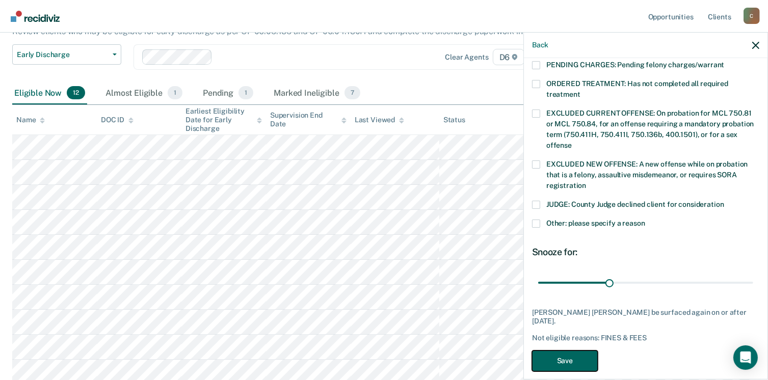
click at [565, 351] on button "Save" at bounding box center [565, 361] width 66 height 21
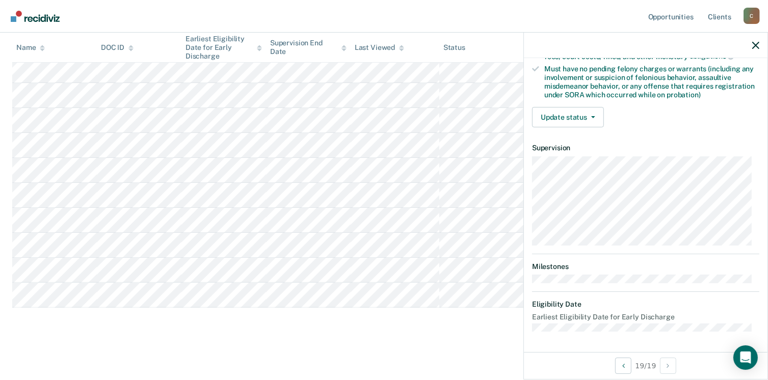
scroll to position [214, 0]
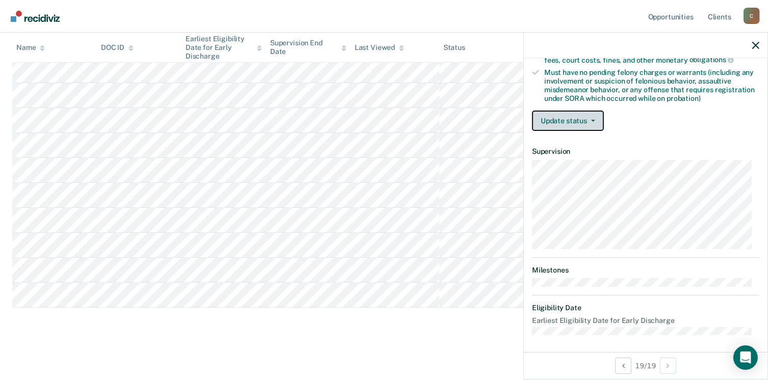
click at [579, 121] on button "Update status" at bounding box center [568, 121] width 72 height 20
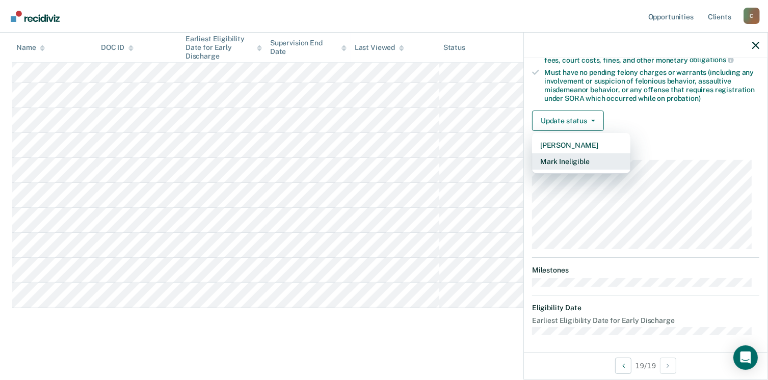
click at [574, 162] on button "Mark Ineligible" at bounding box center [581, 161] width 98 height 16
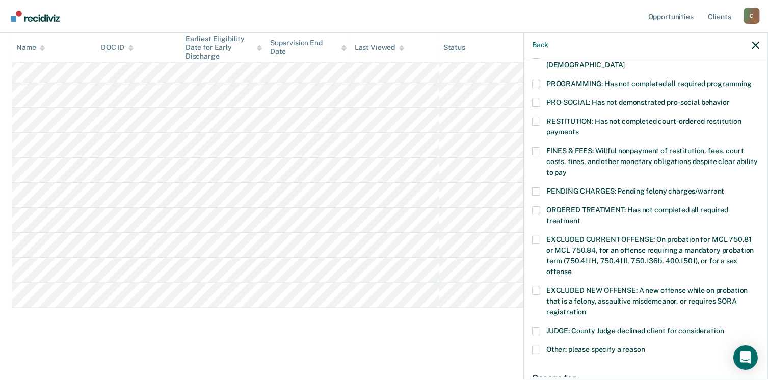
click at [537, 80] on span at bounding box center [536, 84] width 8 height 8
click at [752, 80] on input "PROGRAMMING: Has not completed all required programming" at bounding box center [752, 80] width 0 height 0
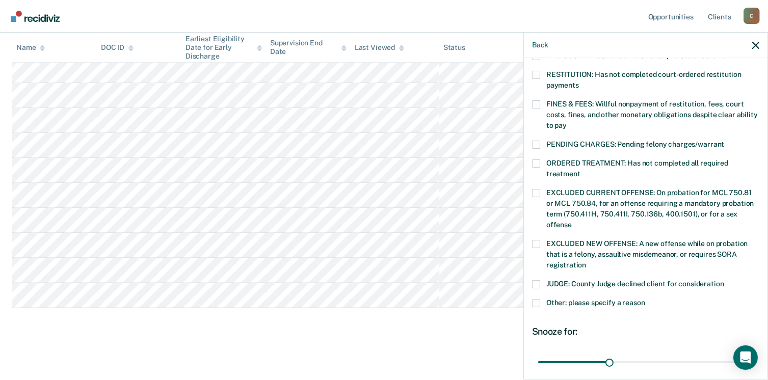
scroll to position [340, 0]
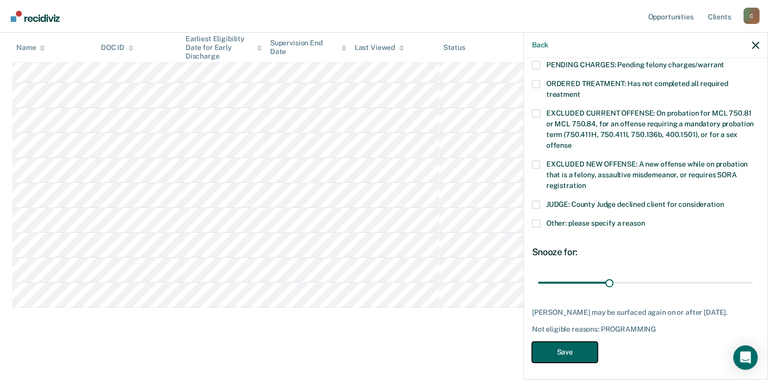
click at [573, 352] on button "Save" at bounding box center [565, 352] width 66 height 21
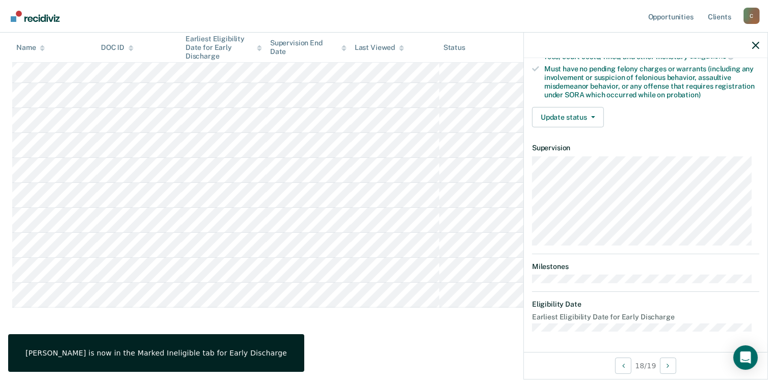
scroll to position [214, 0]
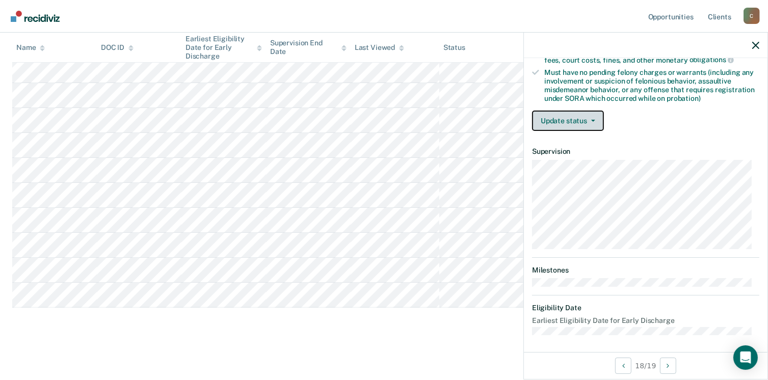
click at [572, 124] on button "Update status" at bounding box center [568, 121] width 72 height 20
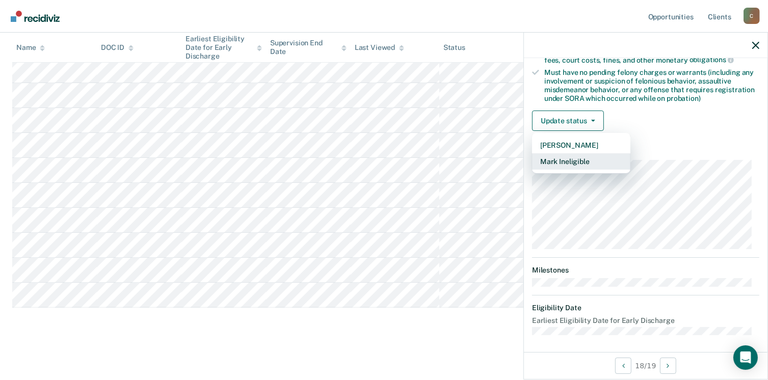
click at [578, 161] on button "Mark Ineligible" at bounding box center [581, 161] width 98 height 16
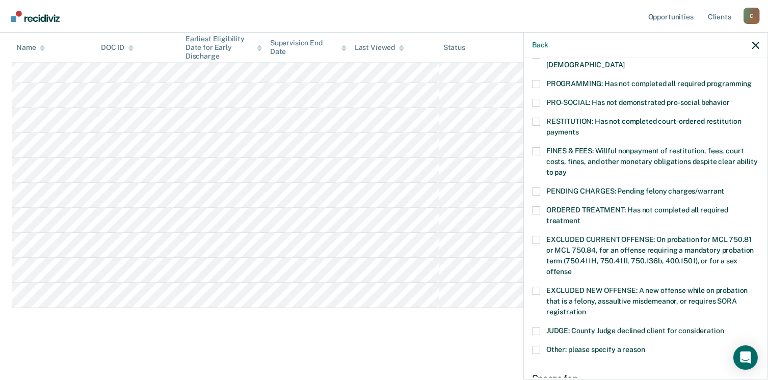
click at [538, 206] on label "ORDERED TREATMENT: Has not completed all required treatment" at bounding box center [645, 216] width 227 height 21
click at [580, 217] on input "ORDERED TREATMENT: Has not completed all required treatment" at bounding box center [580, 217] width 0 height 0
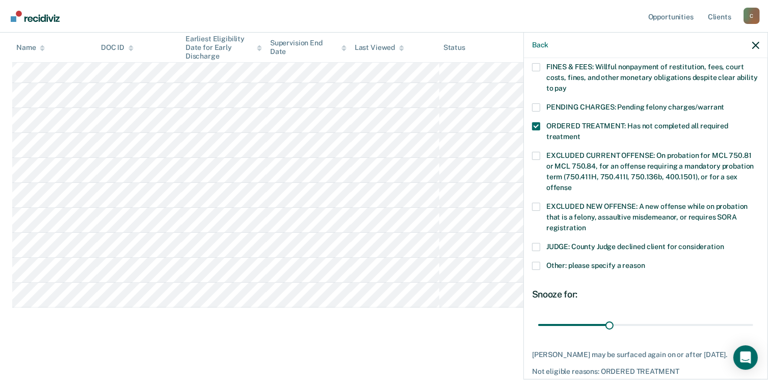
scroll to position [316, 0]
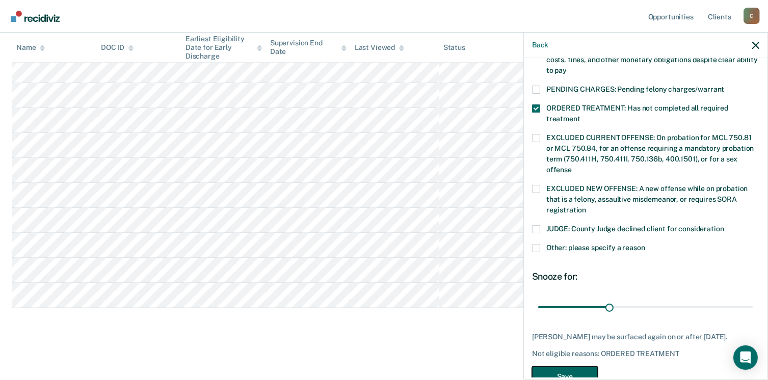
click at [556, 369] on button "Save" at bounding box center [565, 376] width 66 height 21
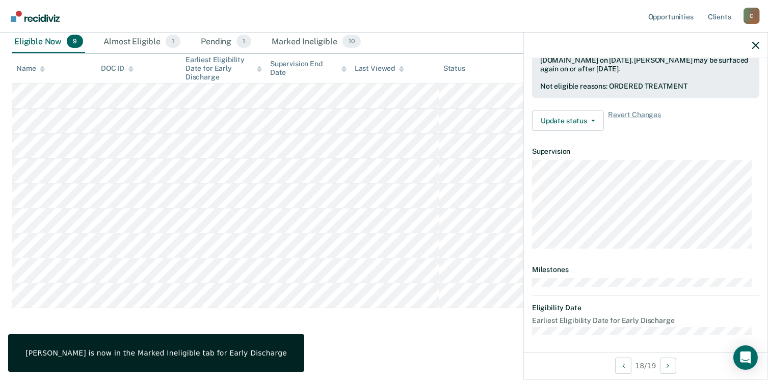
scroll to position [214, 0]
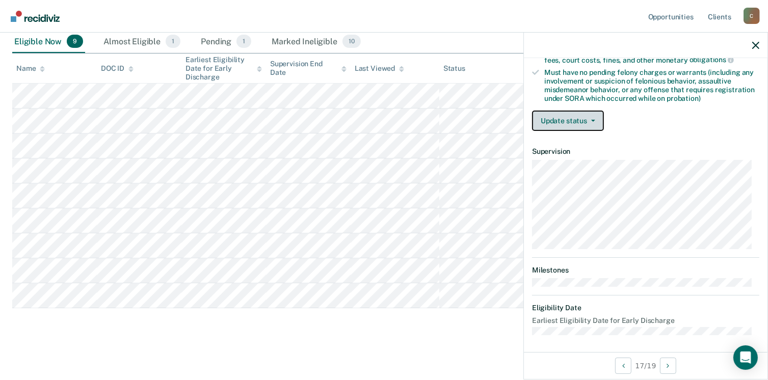
click at [550, 119] on button "Update status" at bounding box center [568, 121] width 72 height 20
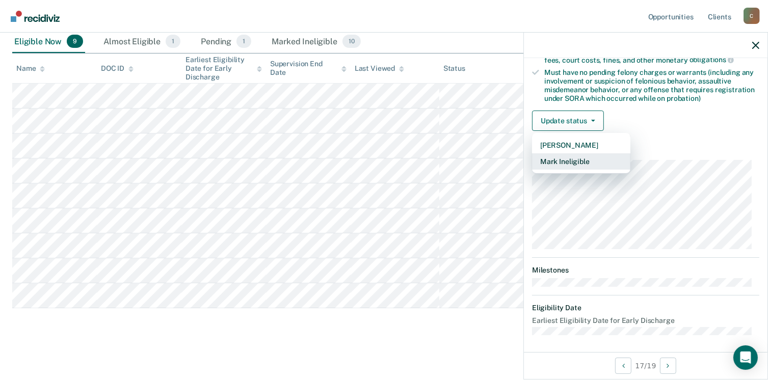
click at [571, 164] on button "Mark Ineligible" at bounding box center [581, 161] width 98 height 16
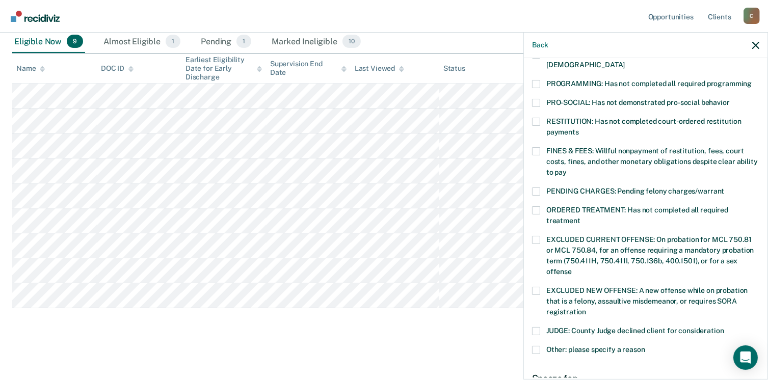
click at [540, 147] on span at bounding box center [536, 151] width 8 height 8
click at [567, 169] on input "FINES & FEES: Willful nonpayment of restitution, fees, court costs, fines, and …" at bounding box center [567, 169] width 0 height 0
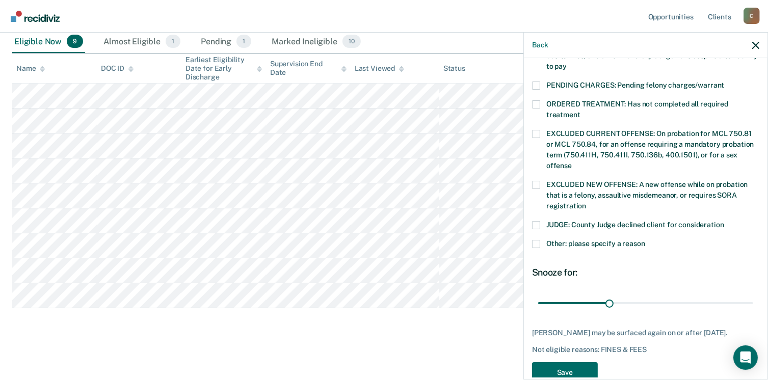
scroll to position [332, 0]
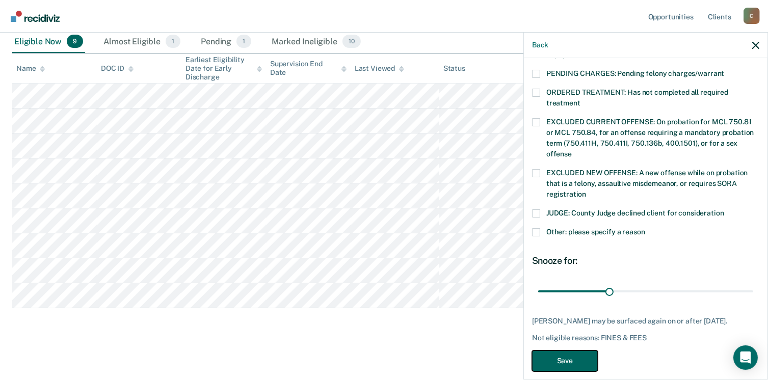
click at [564, 353] on button "Save" at bounding box center [565, 361] width 66 height 21
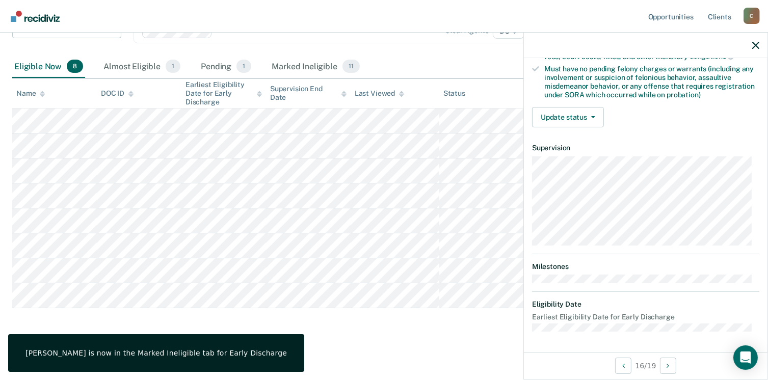
scroll to position [214, 0]
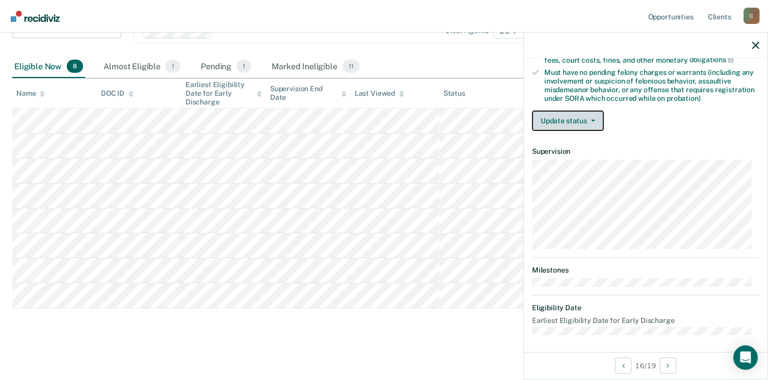
click at [581, 111] on button "Update status" at bounding box center [568, 121] width 72 height 20
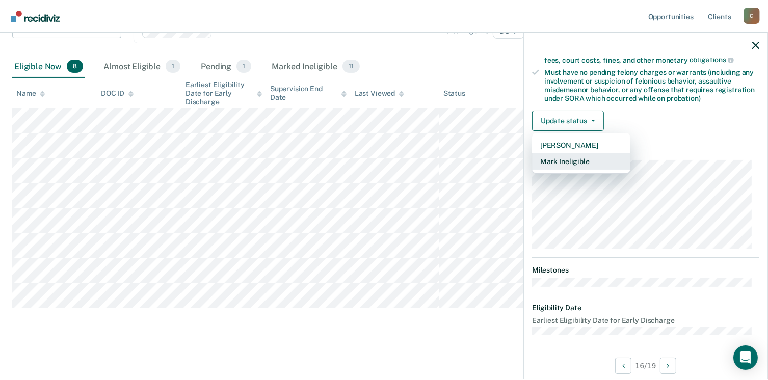
click at [582, 163] on button "Mark Ineligible" at bounding box center [581, 161] width 98 height 16
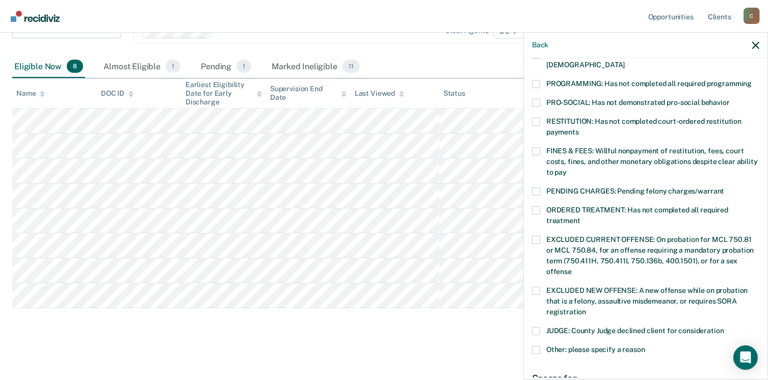
click at [539, 80] on span at bounding box center [536, 84] width 8 height 8
click at [752, 80] on input "PROGRAMMING: Has not completed all required programming" at bounding box center [752, 80] width 0 height 0
click at [534, 147] on span at bounding box center [536, 151] width 8 height 8
click at [567, 169] on input "FINES & FEES: Willful nonpayment of restitution, fees, court costs, fines, and …" at bounding box center [567, 169] width 0 height 0
click at [536, 80] on span at bounding box center [536, 84] width 8 height 8
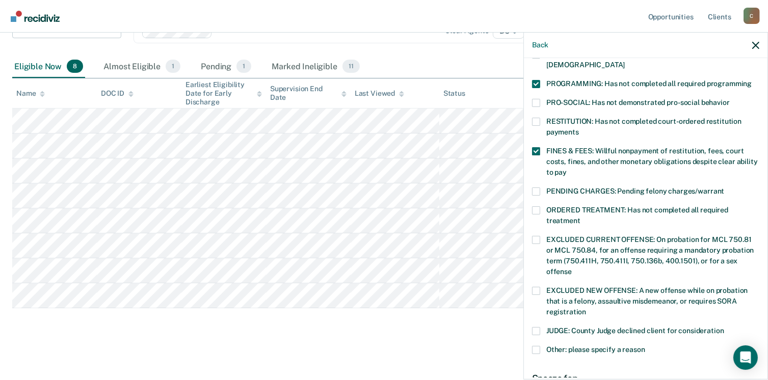
click at [752, 80] on input "PROGRAMMING: Has not completed all required programming" at bounding box center [752, 80] width 0 height 0
click at [533, 206] on span at bounding box center [536, 210] width 8 height 8
click at [580, 217] on input "ORDERED TREATMENT: Has not completed all required treatment" at bounding box center [580, 217] width 0 height 0
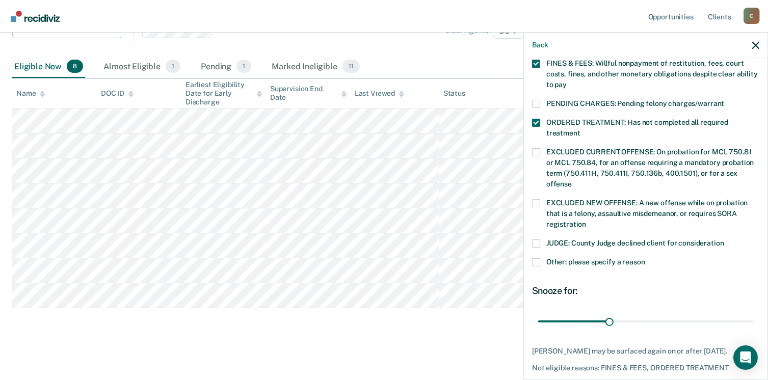
scroll to position [332, 0]
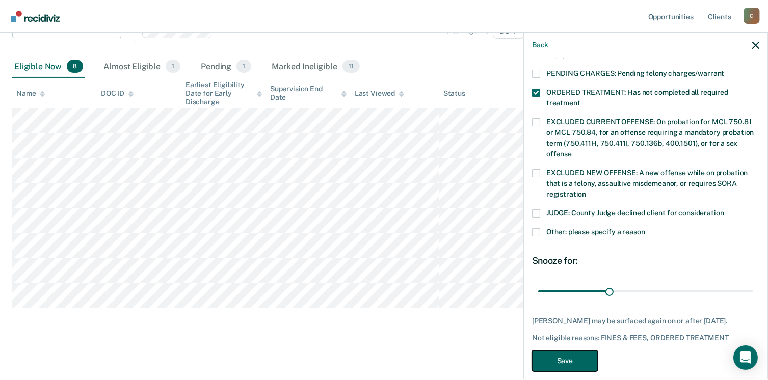
click at [567, 351] on button "Save" at bounding box center [565, 361] width 66 height 21
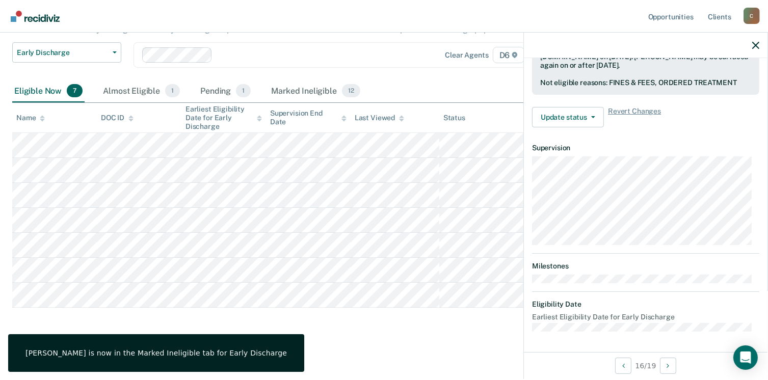
scroll to position [289, 0]
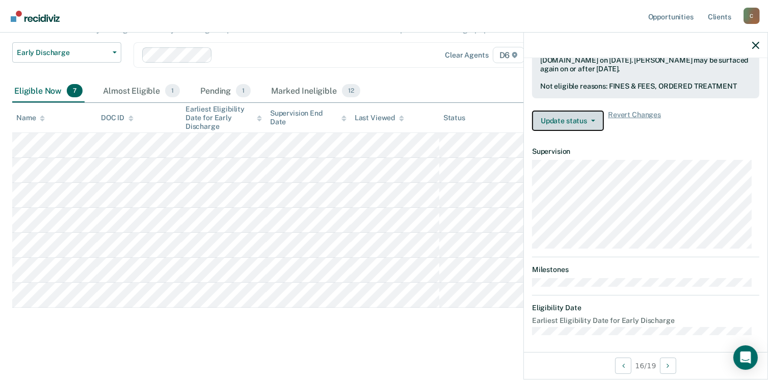
click at [574, 112] on button "Update status" at bounding box center [568, 121] width 72 height 20
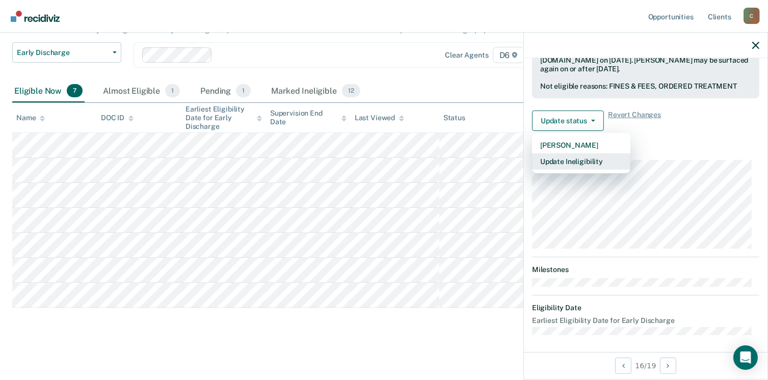
click at [569, 159] on button "Update Ineligibility" at bounding box center [581, 161] width 98 height 16
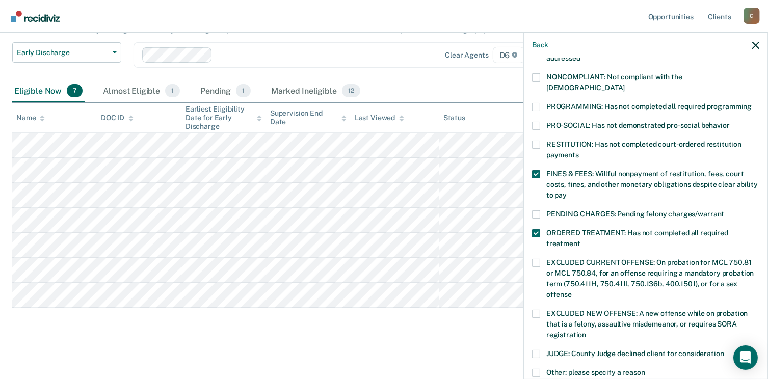
scroll to position [188, 0]
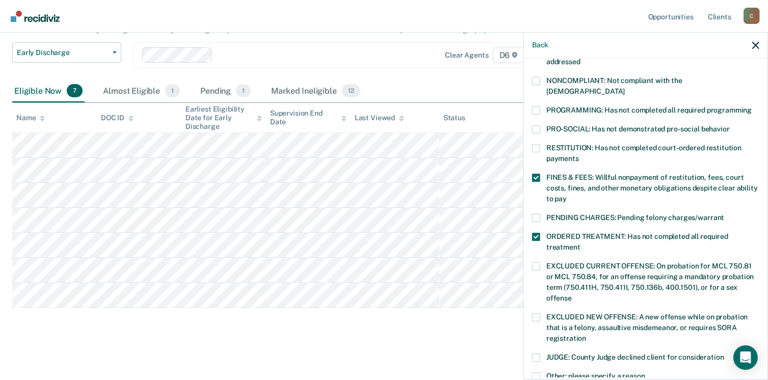
click at [534, 233] on span at bounding box center [536, 237] width 8 height 8
click at [580, 244] on input "ORDERED TREATMENT: Has not completed all required treatment" at bounding box center [580, 244] width 0 height 0
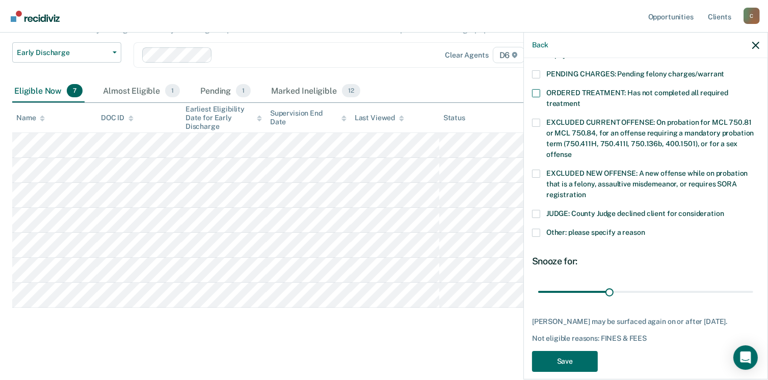
scroll to position [332, 0]
click at [564, 351] on button "Save" at bounding box center [565, 361] width 66 height 21
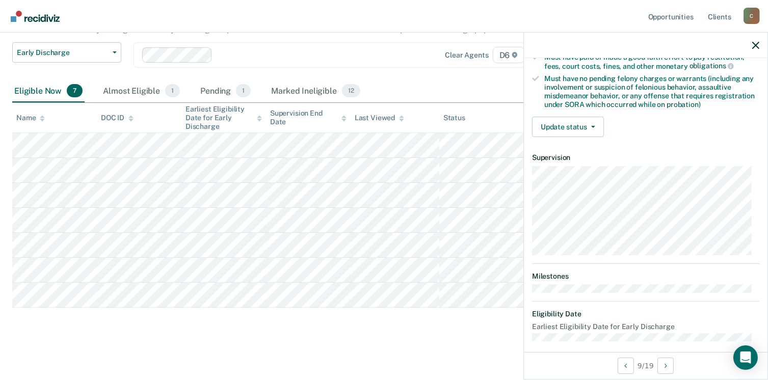
scroll to position [214, 0]
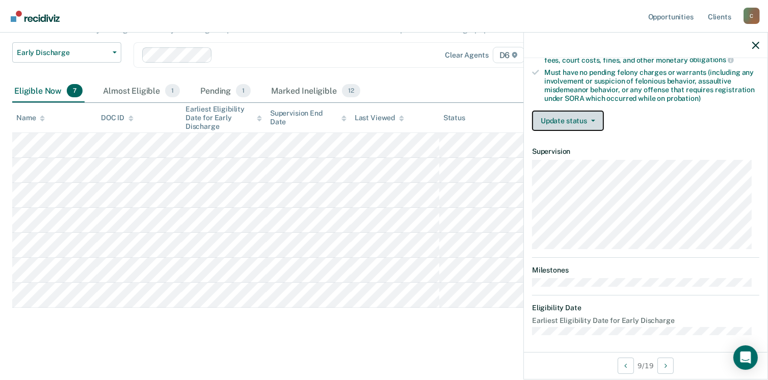
click at [570, 112] on button "Update status" at bounding box center [568, 121] width 72 height 20
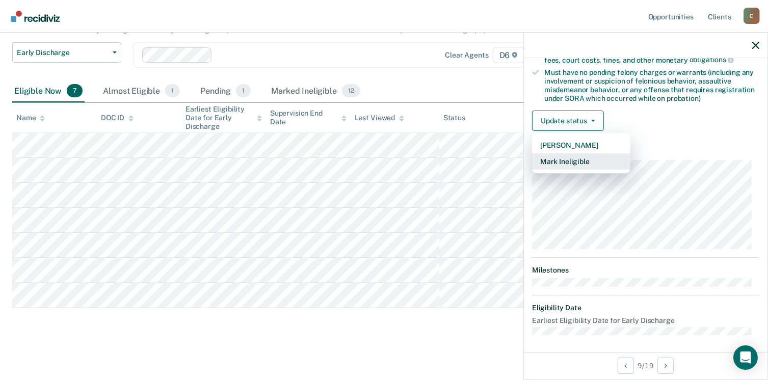
click at [571, 157] on button "Mark Ineligible" at bounding box center [581, 161] width 98 height 16
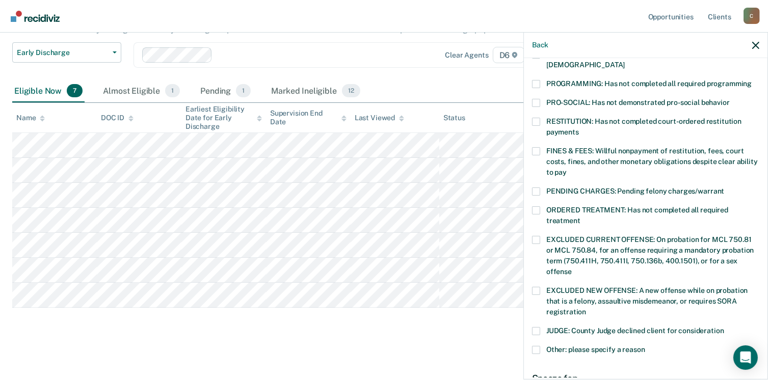
click at [535, 147] on span at bounding box center [536, 151] width 8 height 8
click at [567, 169] on input "FINES & FEES: Willful nonpayment of restitution, fees, court costs, fines, and …" at bounding box center [567, 169] width 0 height 0
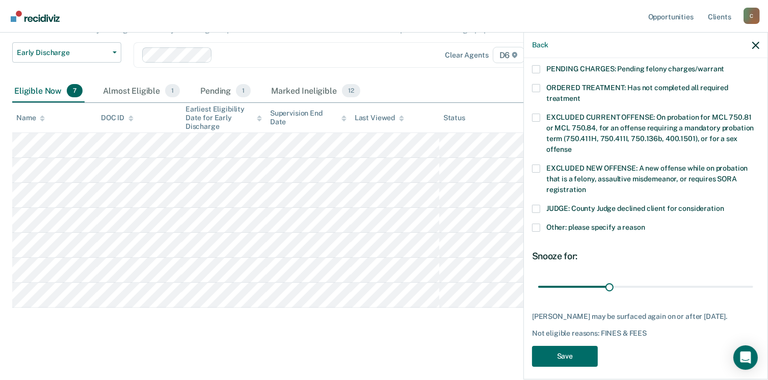
scroll to position [340, 0]
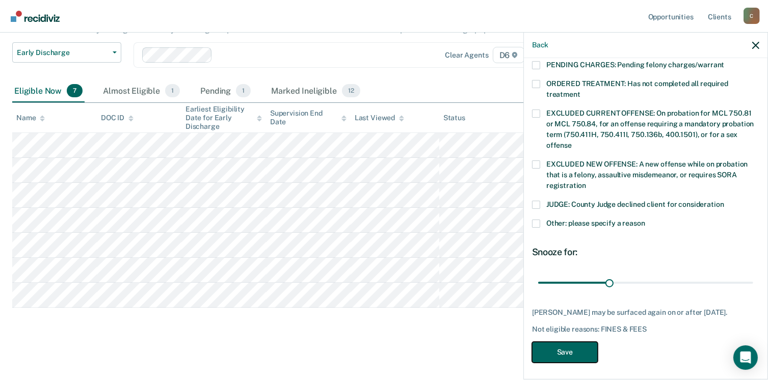
click at [569, 357] on button "Save" at bounding box center [565, 352] width 66 height 21
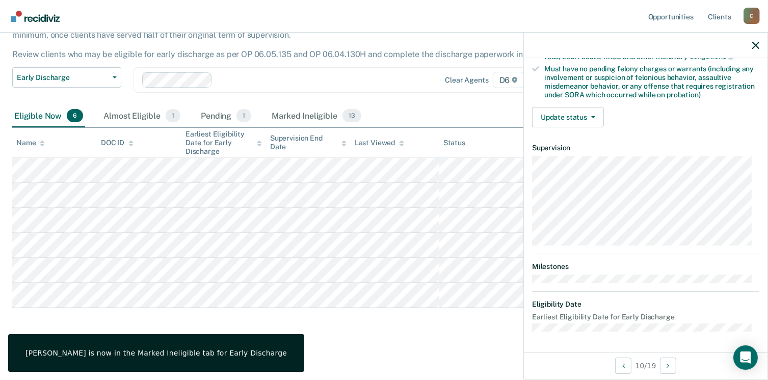
scroll to position [214, 0]
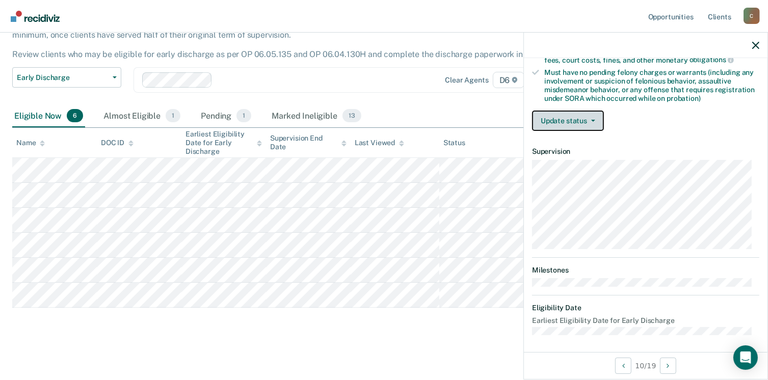
click at [575, 118] on button "Update status" at bounding box center [568, 121] width 72 height 20
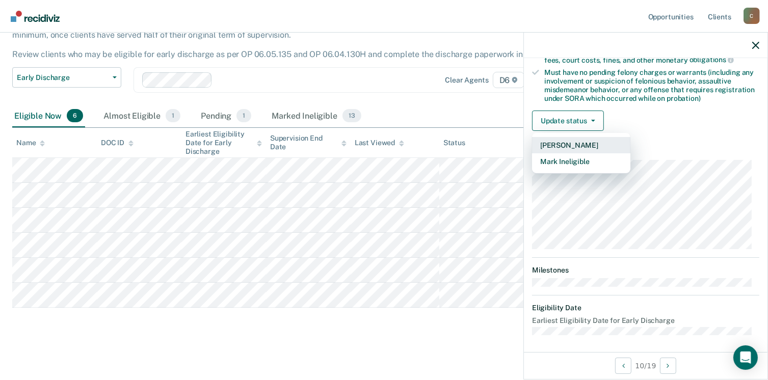
click at [573, 139] on button "[PERSON_NAME]" at bounding box center [581, 145] width 98 height 16
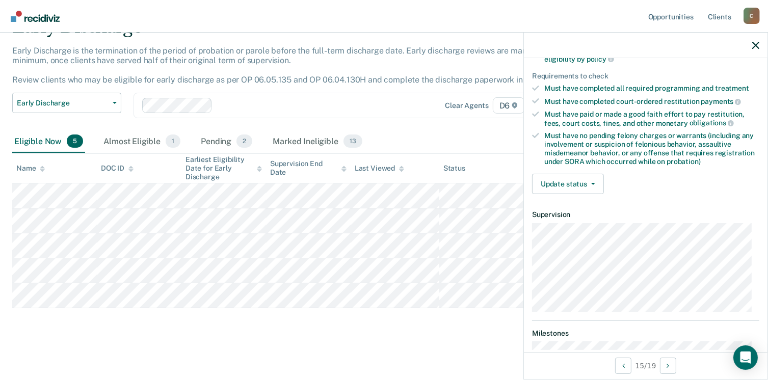
scroll to position [153, 0]
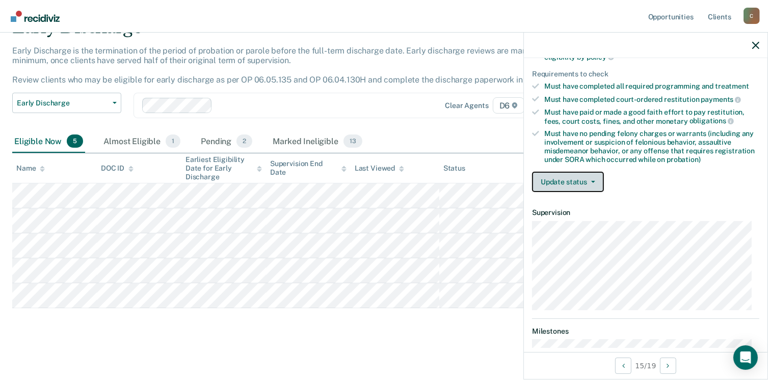
click at [567, 186] on button "Update status" at bounding box center [568, 182] width 72 height 20
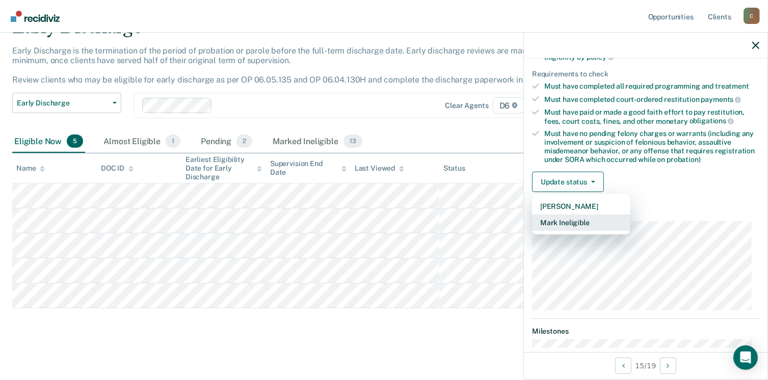
click at [571, 221] on button "Mark Ineligible" at bounding box center [581, 223] width 98 height 16
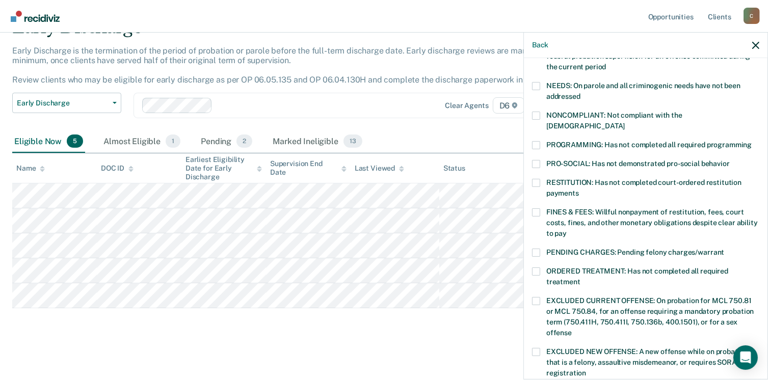
click at [538, 268] on span at bounding box center [536, 272] width 8 height 8
click at [580, 278] on input "ORDERED TREATMENT: Has not completed all required treatment" at bounding box center [580, 278] width 0 height 0
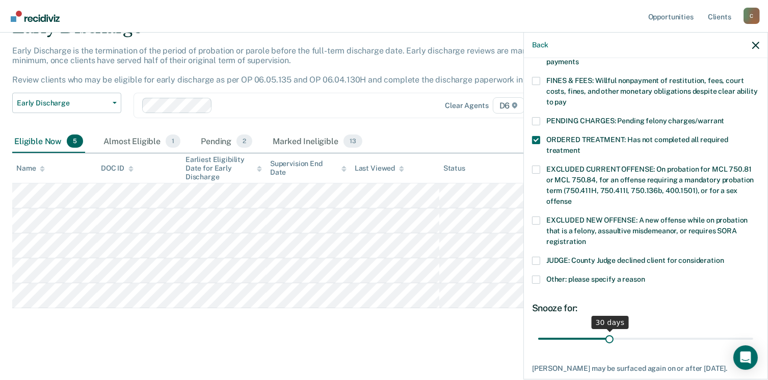
scroll to position [306, 0]
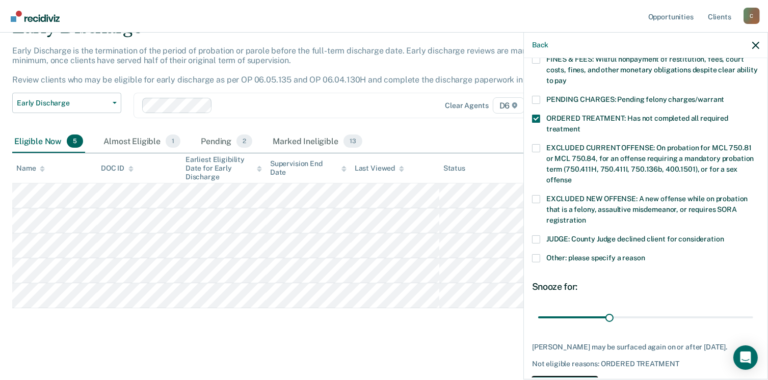
click at [552, 377] on button "Save" at bounding box center [565, 387] width 66 height 21
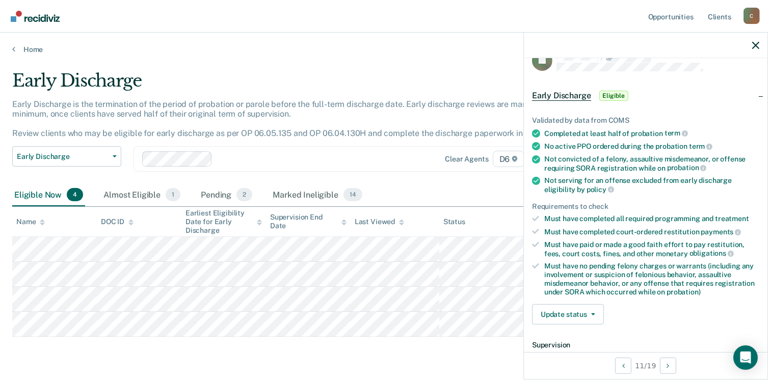
scroll to position [0, 0]
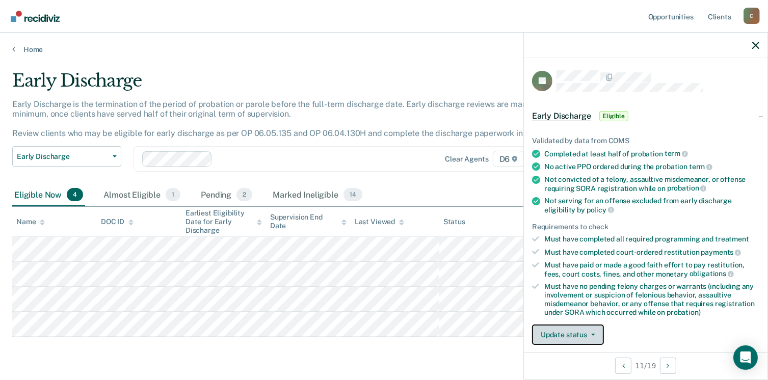
click at [568, 329] on button "Update status" at bounding box center [568, 335] width 72 height 20
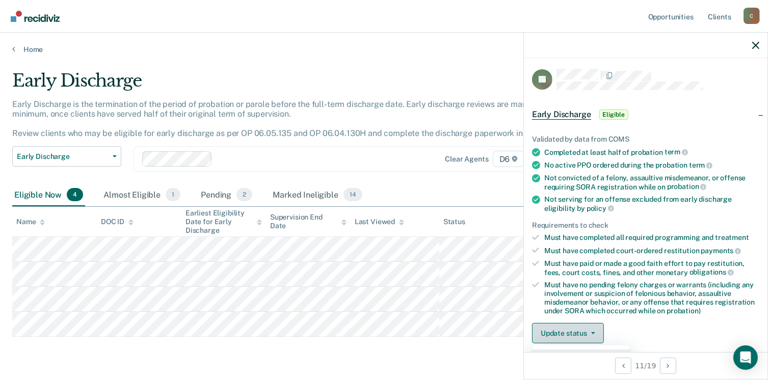
scroll to position [52, 0]
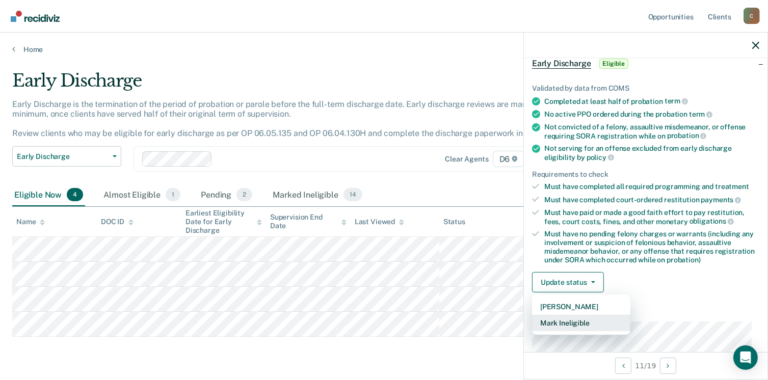
click at [567, 323] on button "Mark Ineligible" at bounding box center [581, 323] width 98 height 16
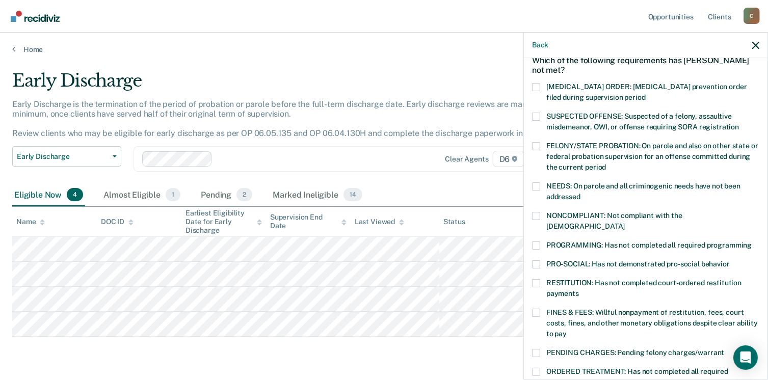
click at [538, 309] on label "FINES & FEES: Willful nonpayment of restitution, fees, court costs, fines, and …" at bounding box center [645, 325] width 227 height 32
click at [567, 330] on input "FINES & FEES: Willful nonpayment of restitution, fees, court costs, fines, and …" at bounding box center [567, 330] width 0 height 0
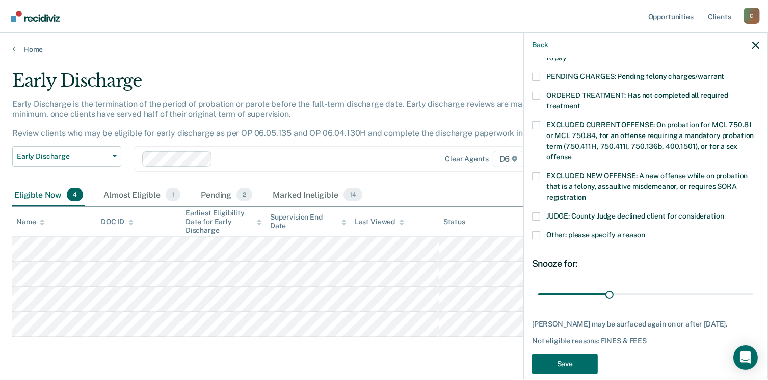
scroll to position [340, 0]
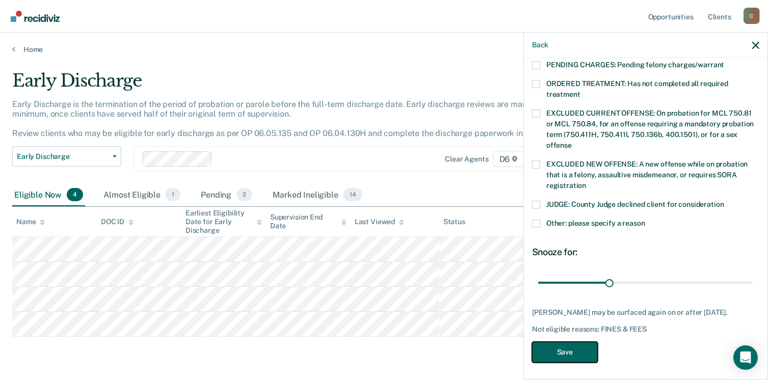
click at [569, 350] on button "Save" at bounding box center [565, 352] width 66 height 21
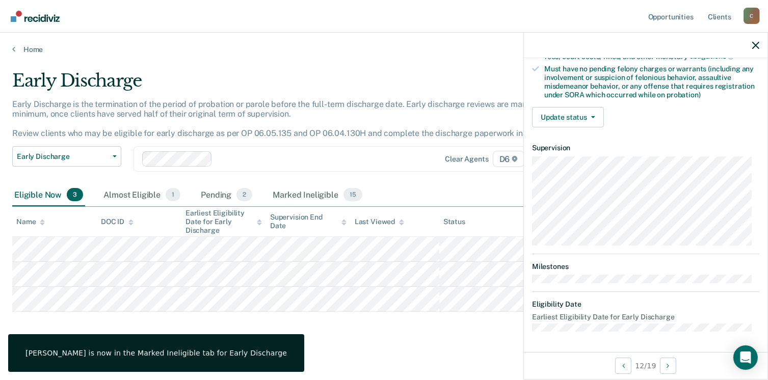
scroll to position [214, 0]
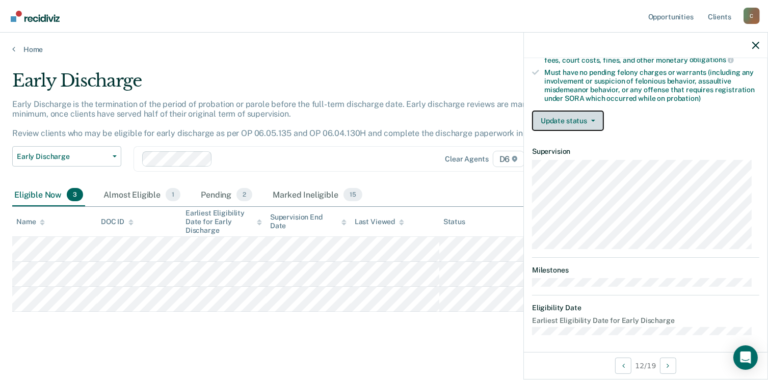
click at [565, 113] on button "Update status" at bounding box center [568, 121] width 72 height 20
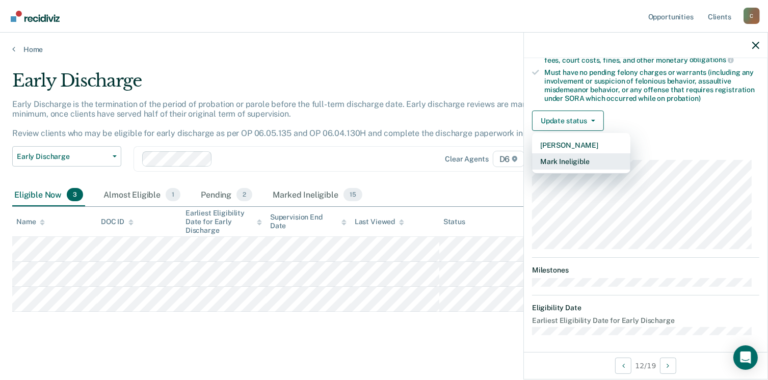
click at [569, 159] on button "Mark Ineligible" at bounding box center [581, 161] width 98 height 16
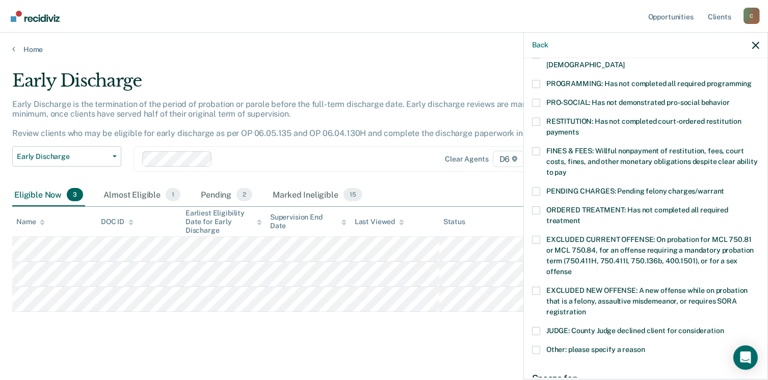
click at [540, 147] on label "FINES & FEES: Willful nonpayment of restitution, fees, court costs, fines, and …" at bounding box center [645, 163] width 227 height 32
click at [567, 169] on input "FINES & FEES: Willful nonpayment of restitution, fees, court costs, fines, and …" at bounding box center [567, 169] width 0 height 0
click at [542, 206] on label "ORDERED TREATMENT: Has not completed all required treatment" at bounding box center [645, 216] width 227 height 21
click at [580, 217] on input "ORDERED TREATMENT: Has not completed all required treatment" at bounding box center [580, 217] width 0 height 0
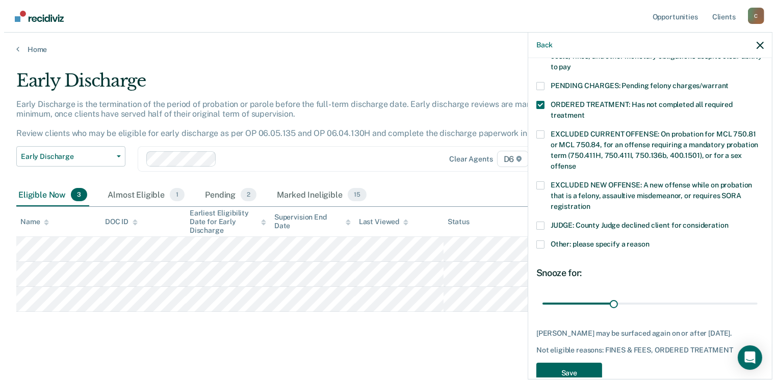
scroll to position [332, 0]
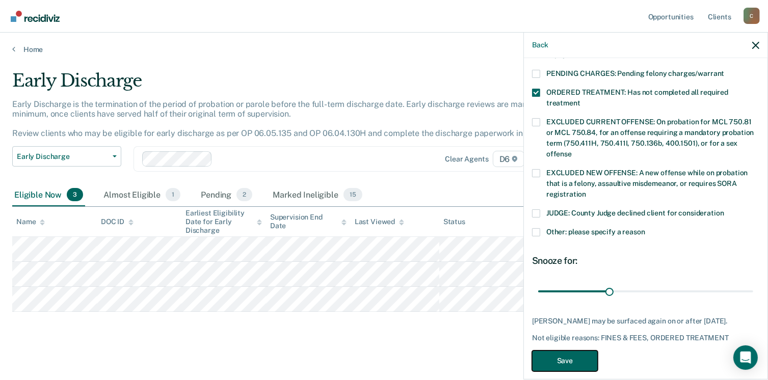
click at [576, 351] on button "Save" at bounding box center [565, 361] width 66 height 21
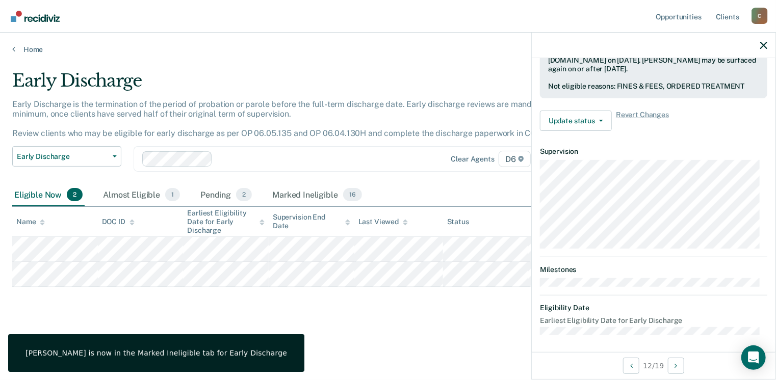
scroll to position [214, 0]
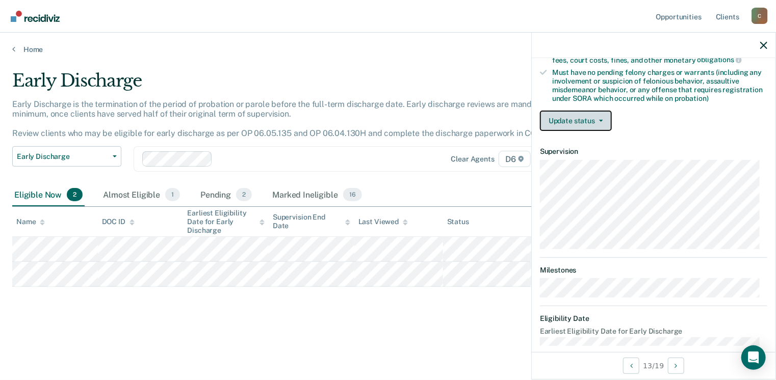
click at [589, 117] on button "Update status" at bounding box center [576, 121] width 72 height 20
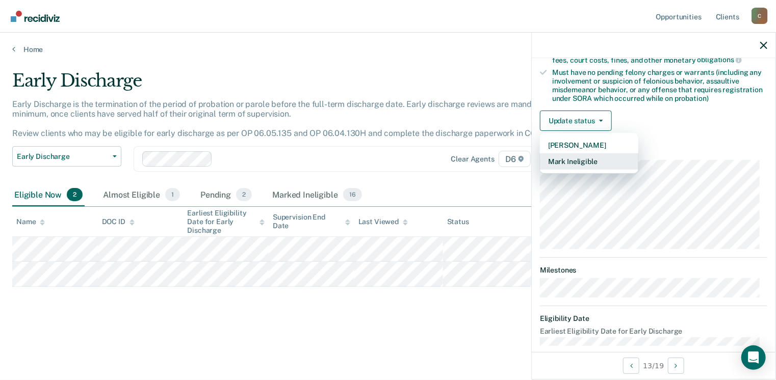
click at [585, 160] on button "Mark Ineligible" at bounding box center [589, 161] width 98 height 16
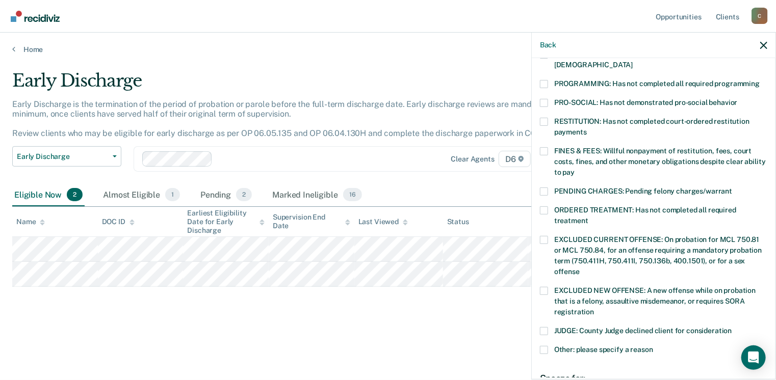
click at [543, 80] on span at bounding box center [544, 84] width 8 height 8
click at [759, 80] on input "PROGRAMMING: Has not completed all required programming" at bounding box center [759, 80] width 0 height 0
click at [539, 137] on div "LA Which of the following requirements has [PERSON_NAME] not met? [MEDICAL_DATA…" at bounding box center [654, 218] width 244 height 320
click at [542, 147] on span at bounding box center [544, 151] width 8 height 8
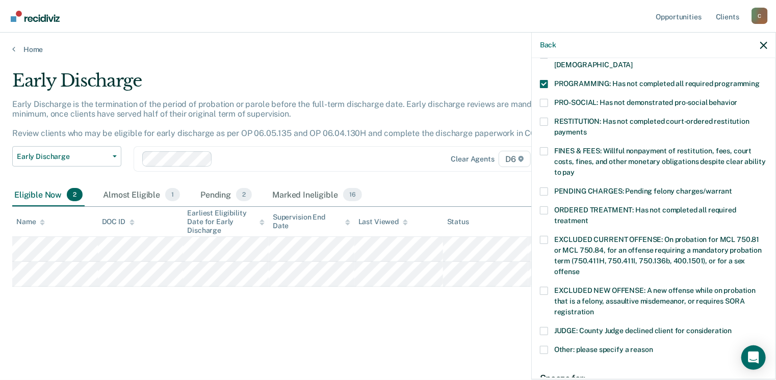
click at [574, 169] on input "FINES & FEES: Willful nonpayment of restitution, fees, court costs, fines, and …" at bounding box center [574, 169] width 0 height 0
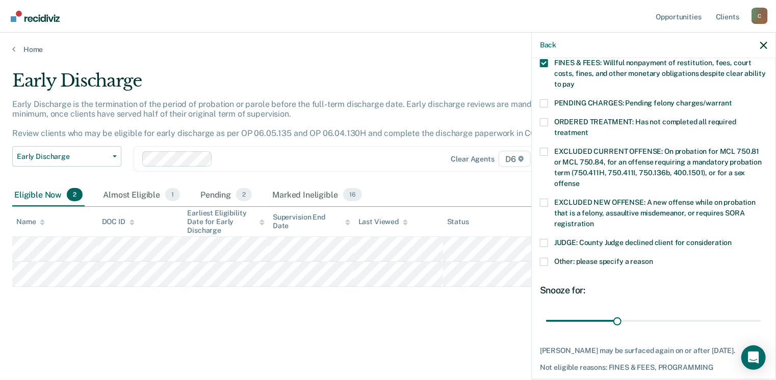
scroll to position [332, 0]
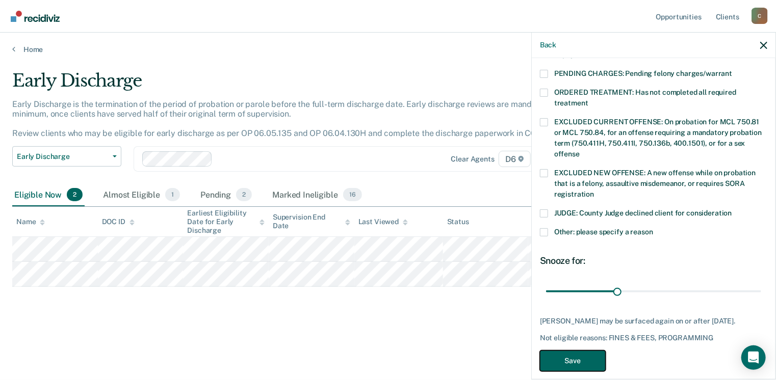
click at [569, 351] on button "Save" at bounding box center [573, 361] width 66 height 21
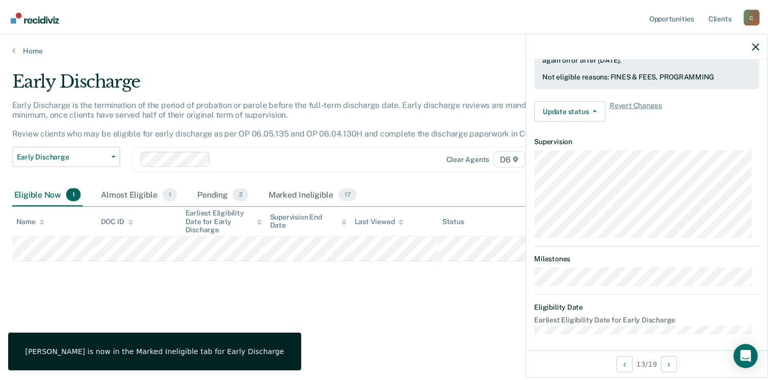
scroll to position [214, 0]
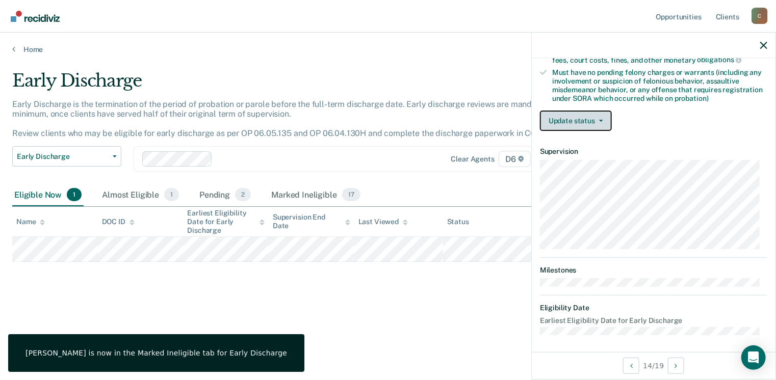
click at [589, 112] on button "Update status" at bounding box center [576, 121] width 72 height 20
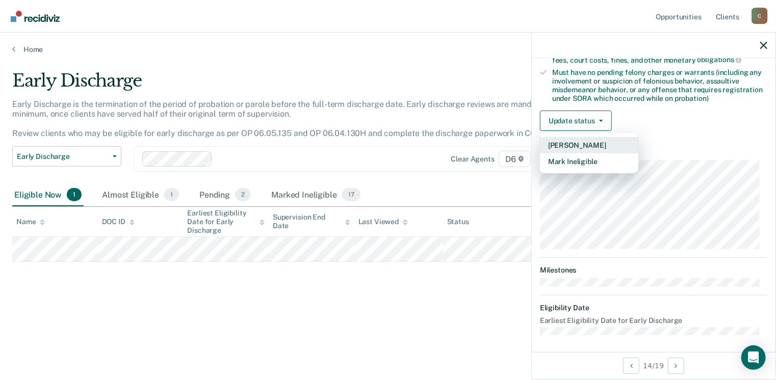
click at [590, 143] on button "[PERSON_NAME]" at bounding box center [589, 145] width 98 height 16
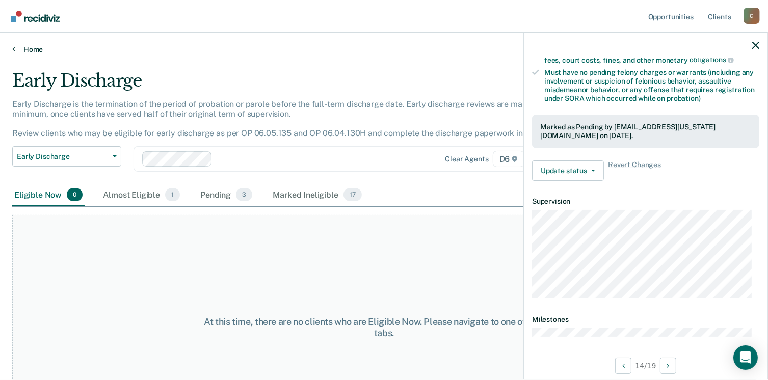
click at [28, 52] on link "Home" at bounding box center [384, 49] width 744 height 9
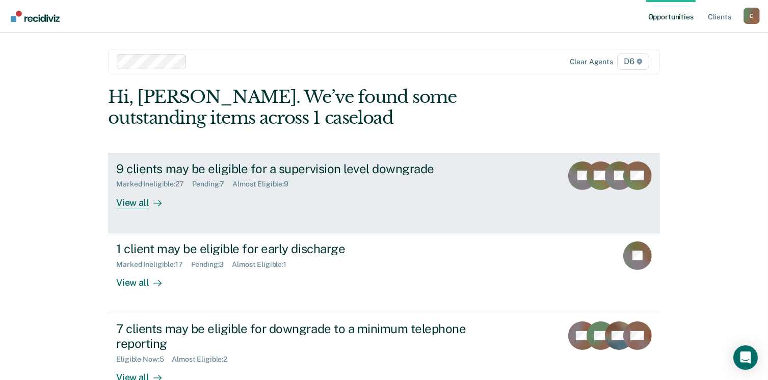
click at [134, 207] on link "9 clients may be eligible for a supervision level downgrade Marked Ineligible :…" at bounding box center [383, 193] width 551 height 81
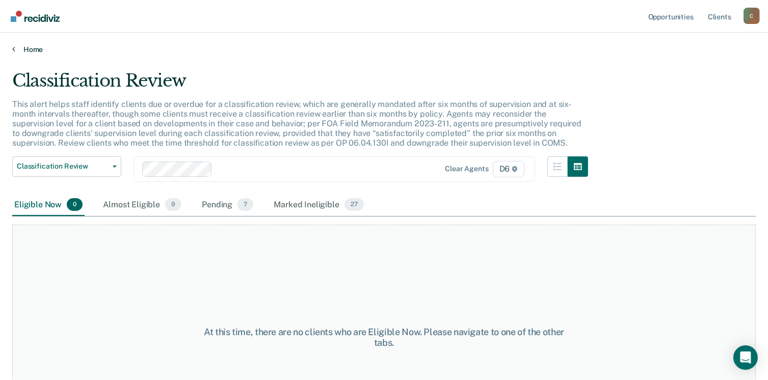
click at [22, 50] on link "Home" at bounding box center [384, 49] width 744 height 9
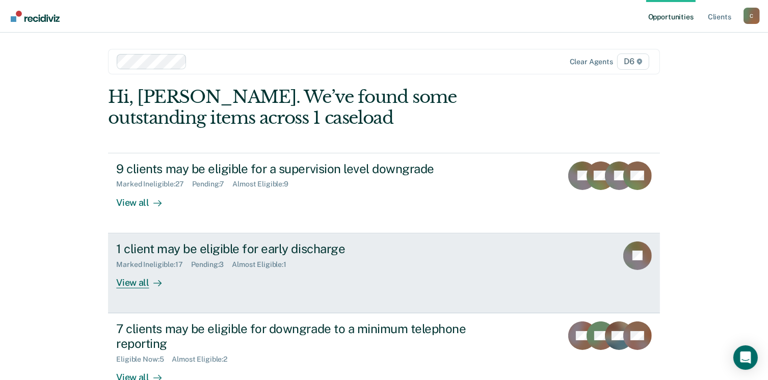
click at [129, 285] on div "View all" at bounding box center [144, 279] width 57 height 20
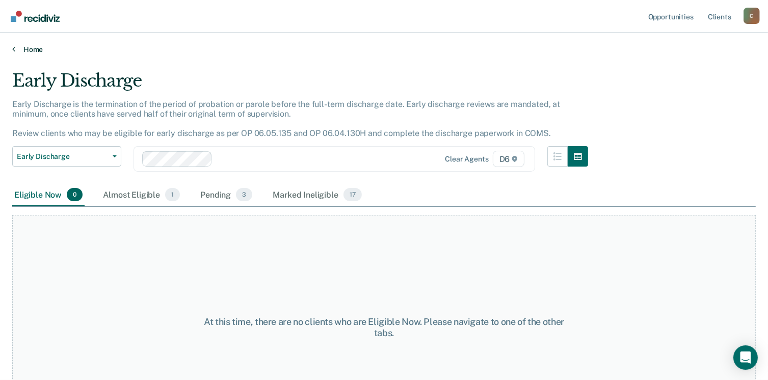
click at [14, 49] on icon at bounding box center [13, 49] width 3 height 8
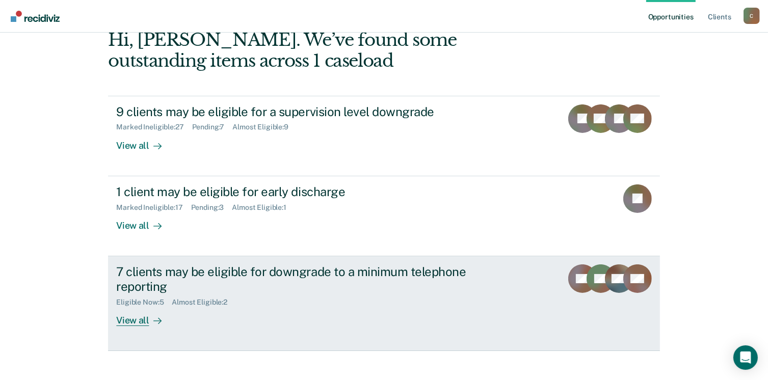
scroll to position [68, 0]
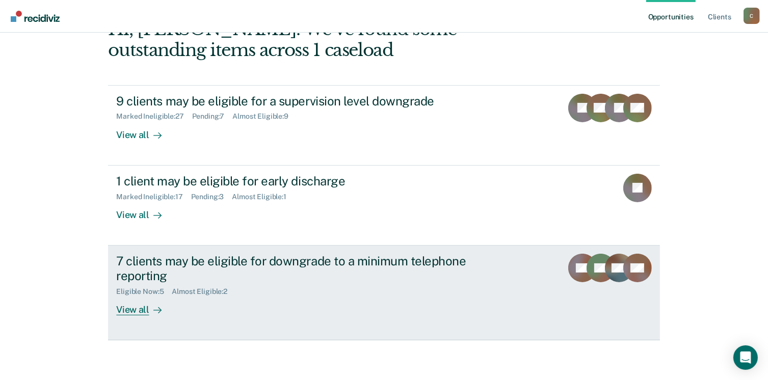
click at [121, 309] on div "View all" at bounding box center [144, 306] width 57 height 20
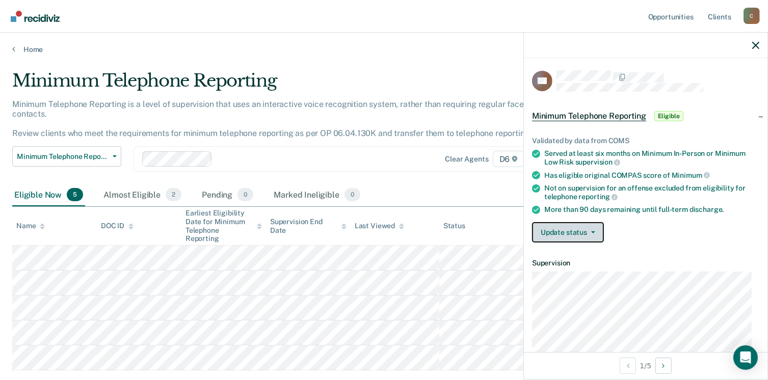
click at [577, 233] on button "Update status" at bounding box center [568, 232] width 72 height 20
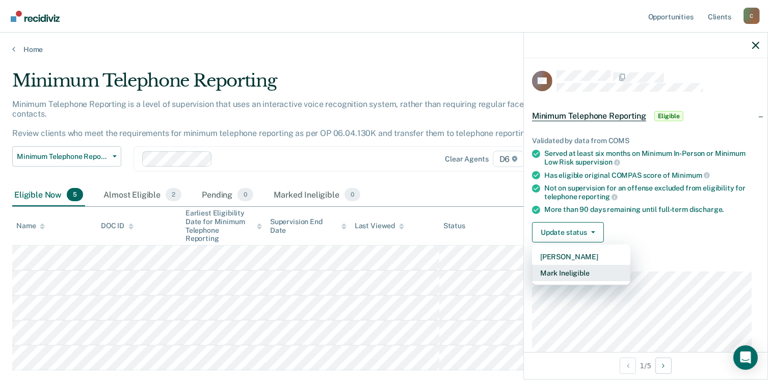
click at [573, 271] on button "Mark Ineligible" at bounding box center [581, 273] width 98 height 16
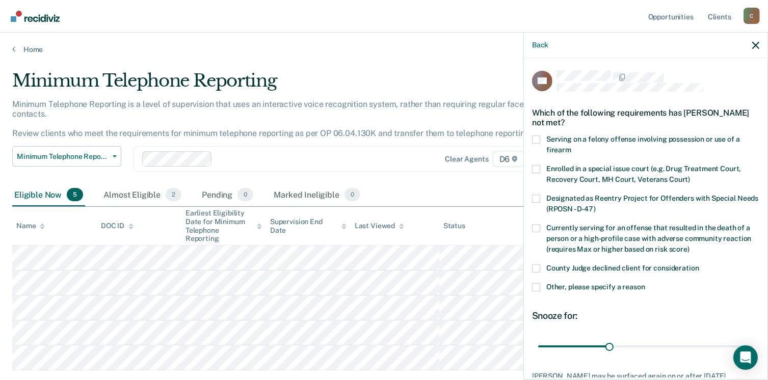
click at [536, 289] on span at bounding box center [536, 287] width 8 height 8
click at [645, 283] on input "Other, please specify a reason" at bounding box center [645, 283] width 0 height 0
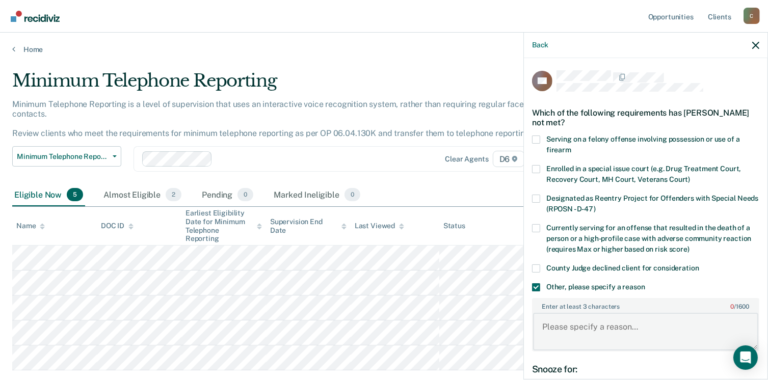
click at [548, 332] on textarea "Enter at least 3 characters 0 / 1600" at bounding box center [645, 332] width 225 height 38
click at [725, 325] on textarea "Def not paying restitution as ordered by the cour" at bounding box center [645, 332] width 225 height 38
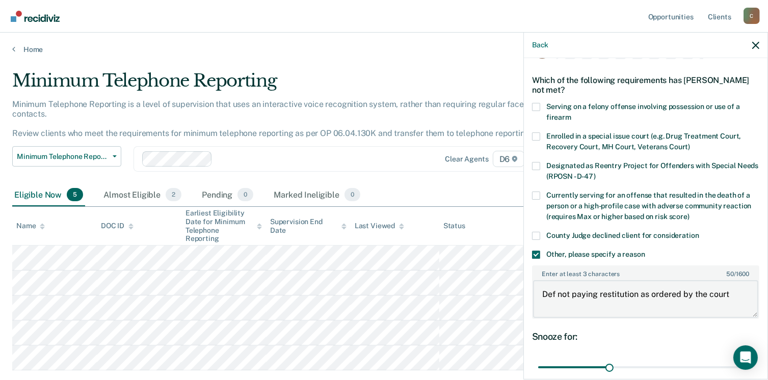
scroll to position [102, 0]
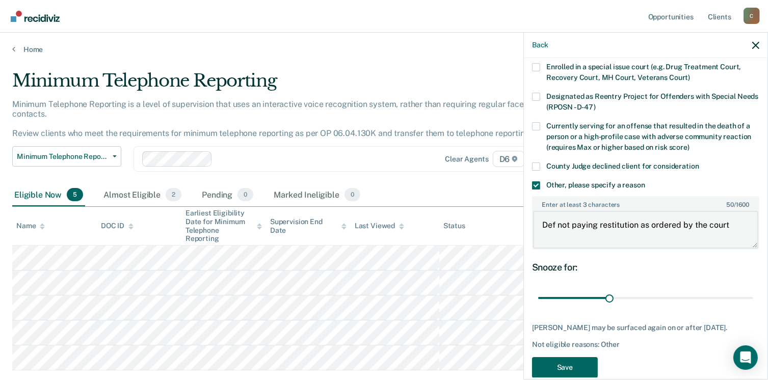
type textarea "Def not paying restitution as ordered by the court"
click at [554, 370] on button "Save" at bounding box center [565, 367] width 66 height 21
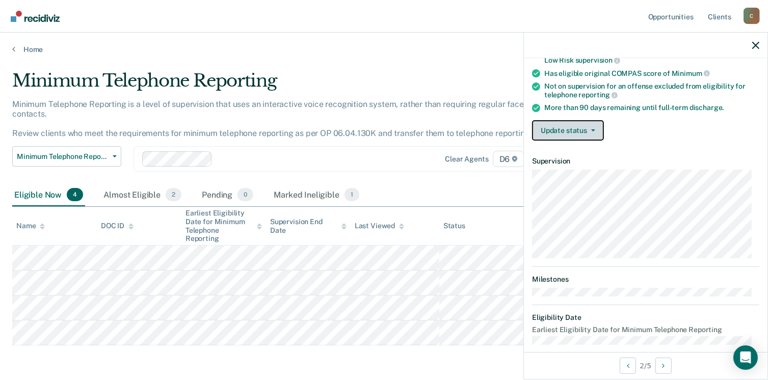
click at [574, 120] on button "Update status" at bounding box center [568, 130] width 72 height 20
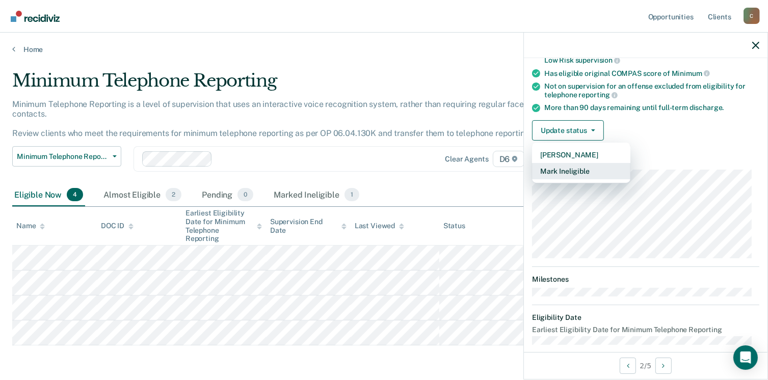
click at [574, 172] on button "Mark Ineligible" at bounding box center [581, 171] width 98 height 16
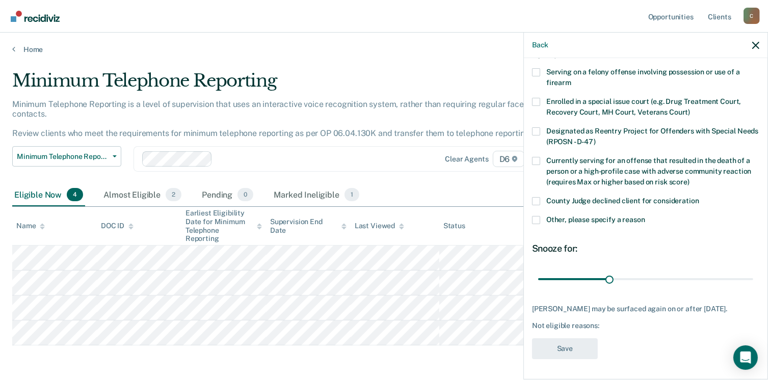
scroll to position [74, 0]
click at [533, 216] on span at bounding box center [536, 220] width 8 height 8
click at [645, 216] on input "Other, please specify a reason" at bounding box center [645, 216] width 0 height 0
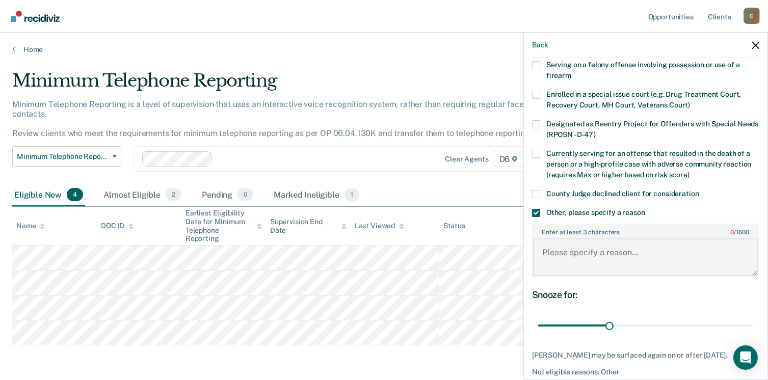
click at [572, 246] on textarea "Enter at least 3 characters 0 / 1600" at bounding box center [645, 258] width 225 height 38
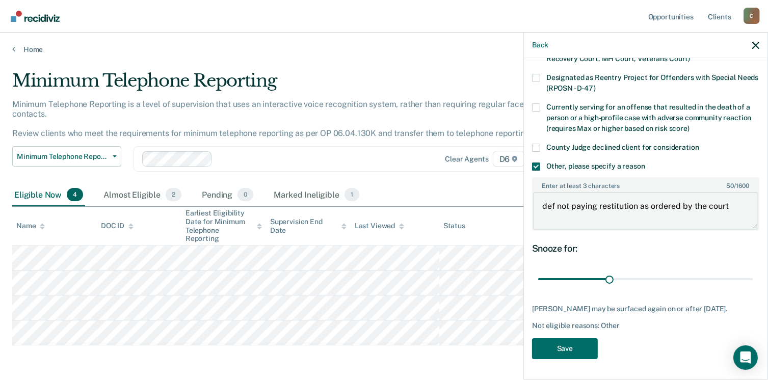
scroll to position [127, 0]
type textarea "def not paying restitution as ordered by the court"
click at [564, 348] on button "Save" at bounding box center [565, 348] width 66 height 21
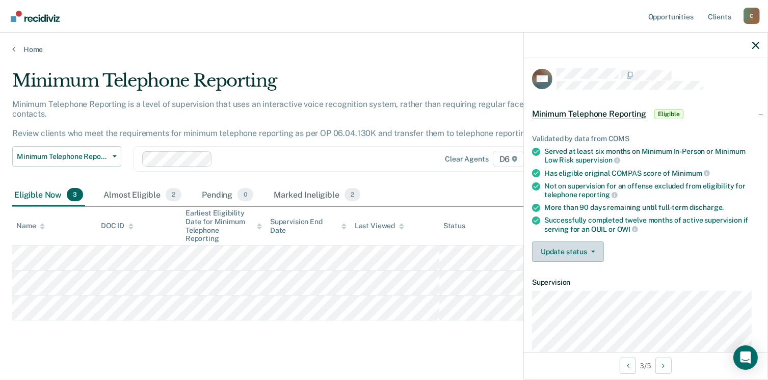
scroll to position [0, 0]
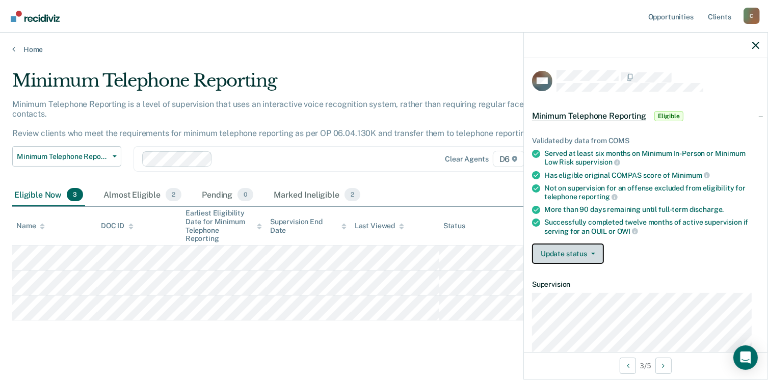
click at [561, 252] on font "Update status" at bounding box center [564, 254] width 46 height 9
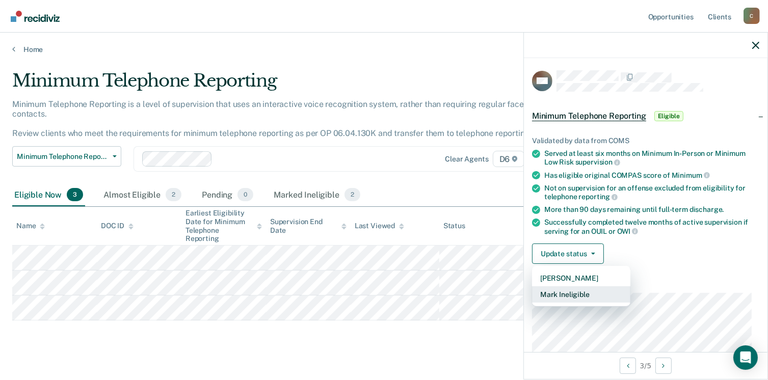
click at [561, 298] on button "Mark Ineligible" at bounding box center [581, 294] width 98 height 16
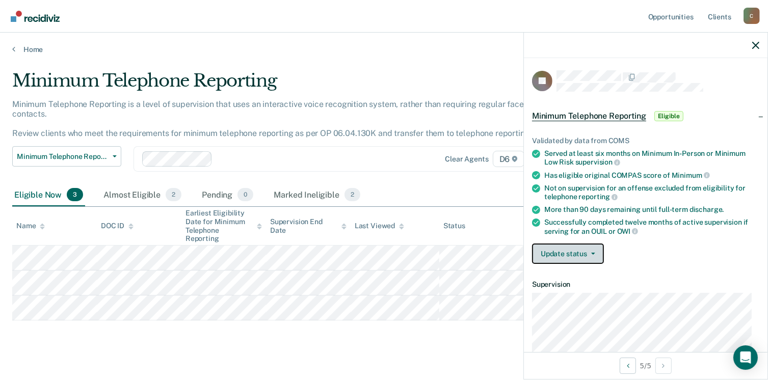
click at [587, 253] on span "button" at bounding box center [591, 254] width 8 height 2
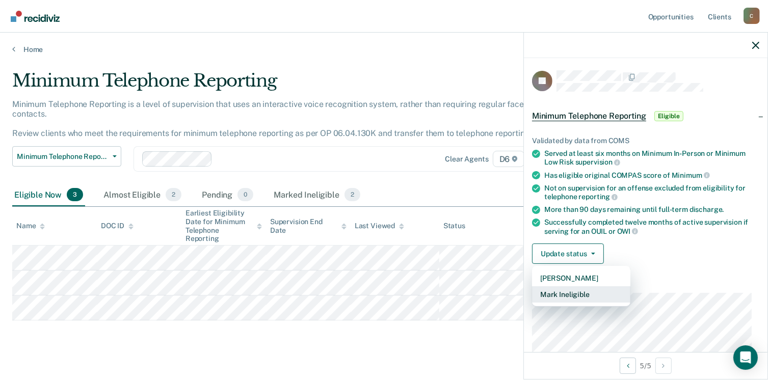
click at [575, 293] on button "Mark Ineligible" at bounding box center [581, 294] width 98 height 16
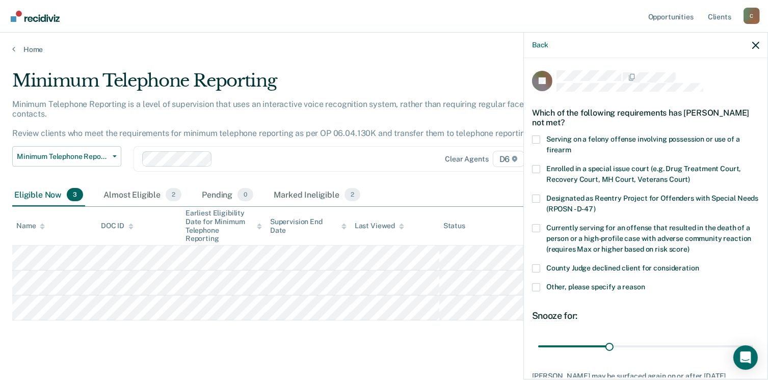
click at [540, 165] on label "Enrolled in a special issue court (e.g. Drug Treatment Court, Recovery Court, M…" at bounding box center [645, 175] width 227 height 21
click at [690, 176] on input "Enrolled in a special issue court (e.g. Drug Treatment Court, Recovery Court, M…" at bounding box center [690, 176] width 0 height 0
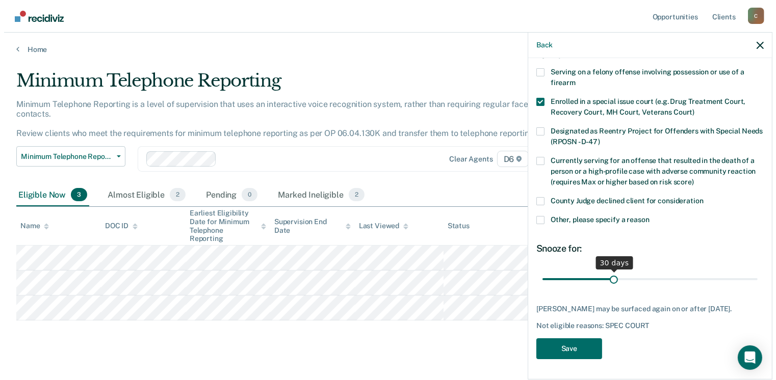
scroll to position [74, 0]
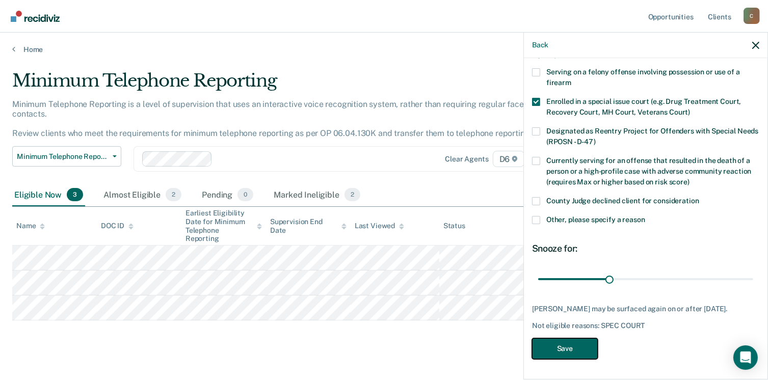
click at [584, 347] on button "Save" at bounding box center [565, 348] width 66 height 21
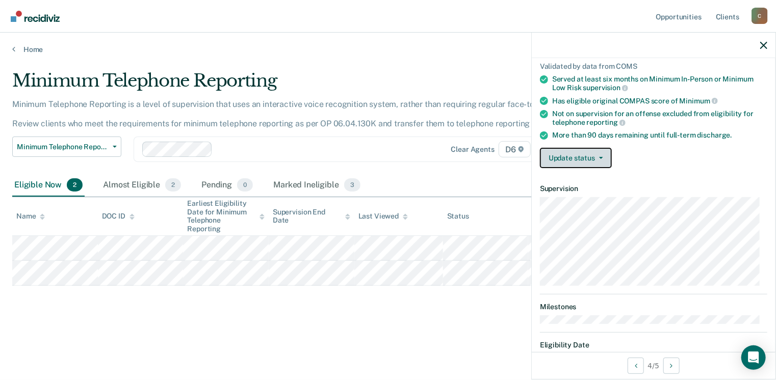
click at [582, 159] on font "Update status" at bounding box center [571, 158] width 46 height 9
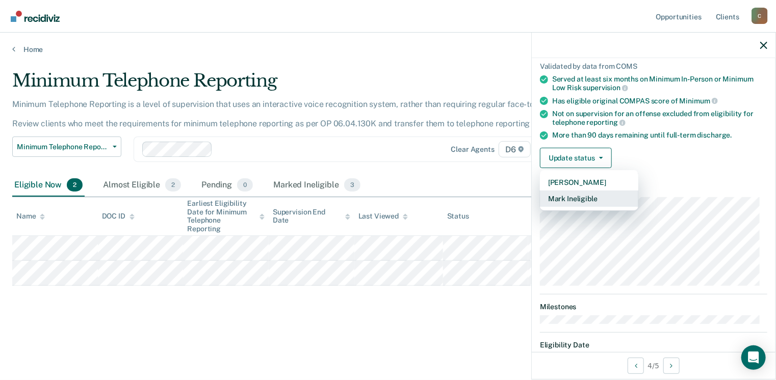
click at [569, 196] on button "Mark Ineligible" at bounding box center [589, 199] width 98 height 16
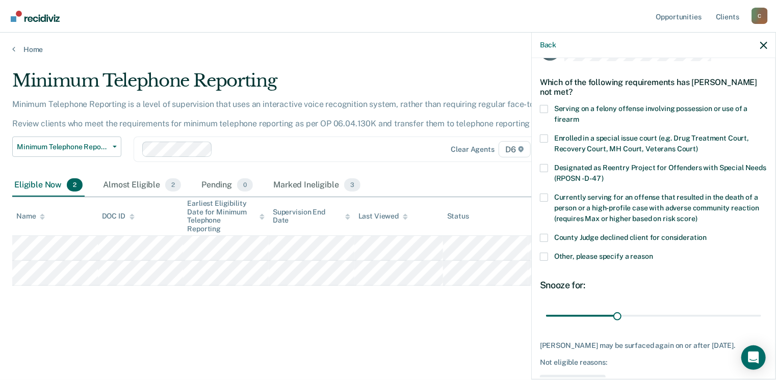
scroll to position [15, 0]
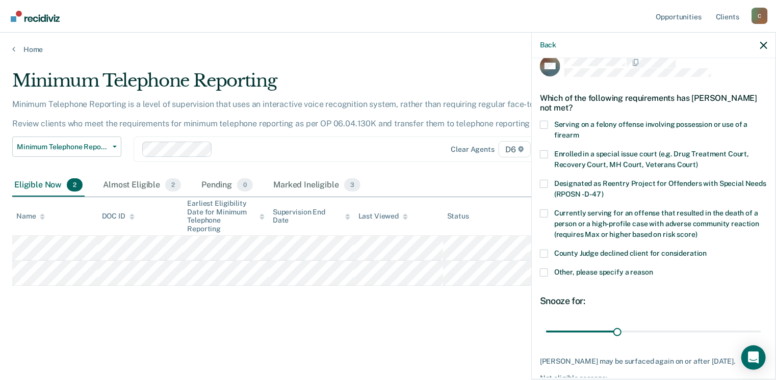
click at [546, 272] on span at bounding box center [544, 273] width 8 height 8
click at [653, 269] on input "Other, please specify a reason" at bounding box center [653, 269] width 0 height 0
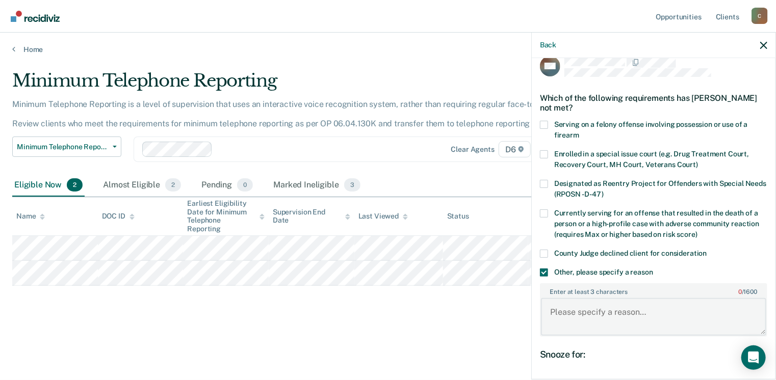
click at [568, 311] on textarea "Enter at least 3 characters 0 / 1600" at bounding box center [653, 317] width 225 height 38
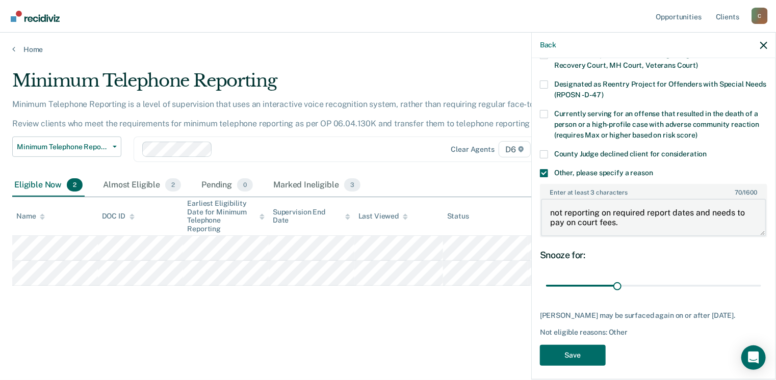
scroll to position [118, 0]
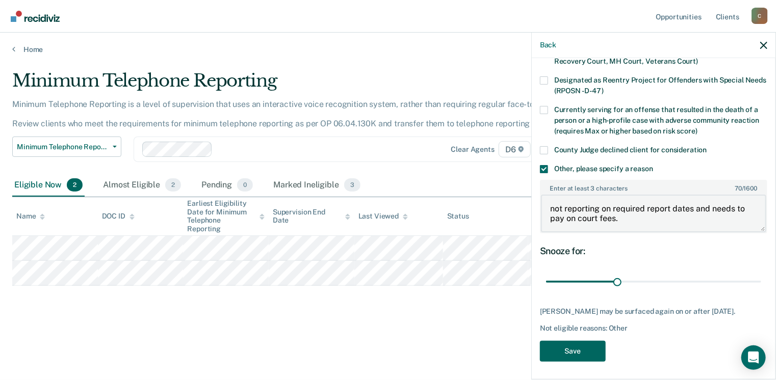
type textarea "not reporting on required report dates and needs to pay on court fees."
click at [573, 348] on button "Save" at bounding box center [573, 351] width 66 height 21
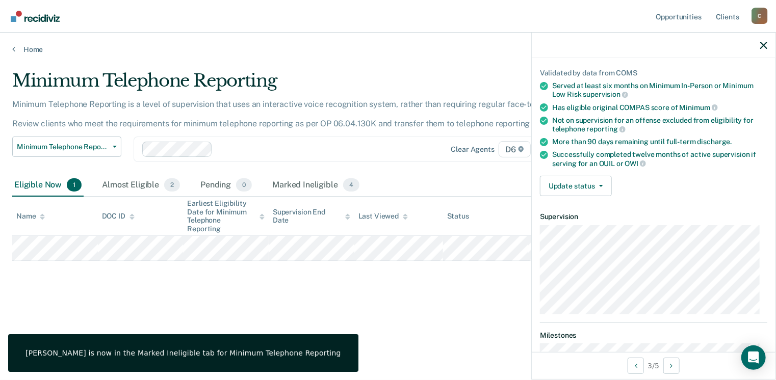
scroll to position [0, 0]
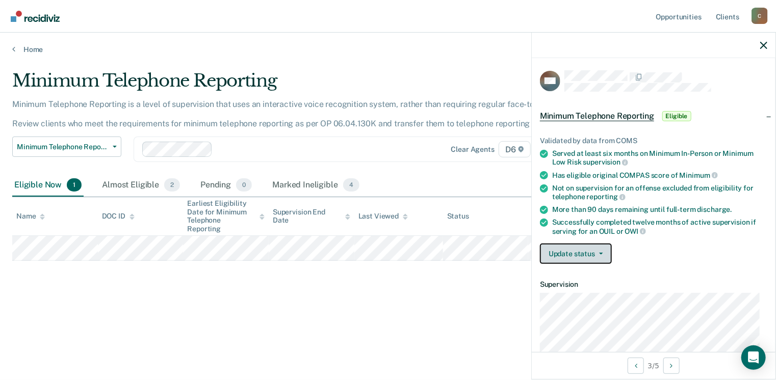
click at [576, 259] on button "Update status" at bounding box center [576, 254] width 72 height 20
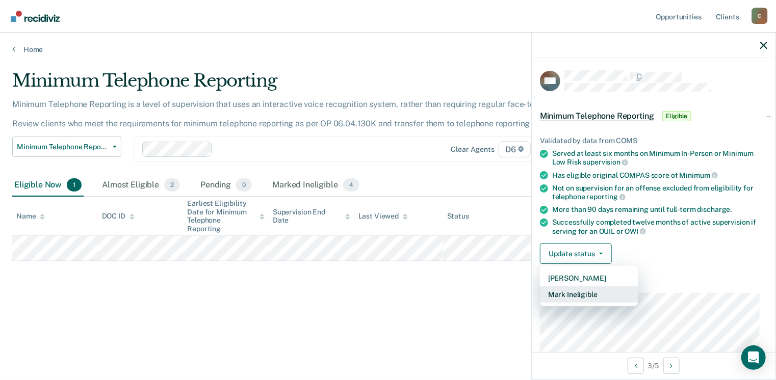
click at [576, 295] on button "Mark Ineligible" at bounding box center [589, 294] width 98 height 16
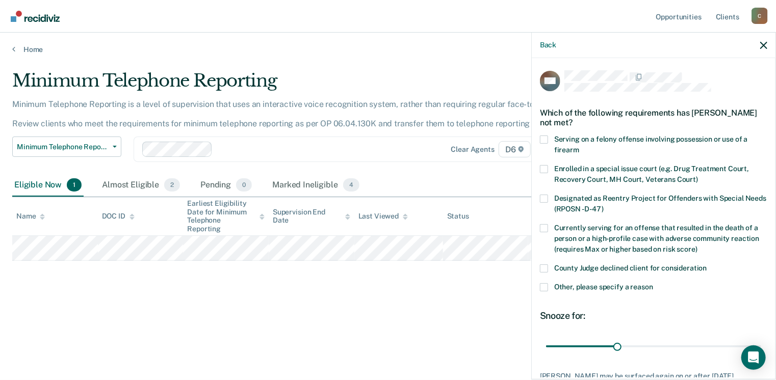
click at [547, 286] on span at bounding box center [544, 287] width 8 height 8
click at [653, 283] on input "Other, please specify a reason" at bounding box center [653, 283] width 0 height 0
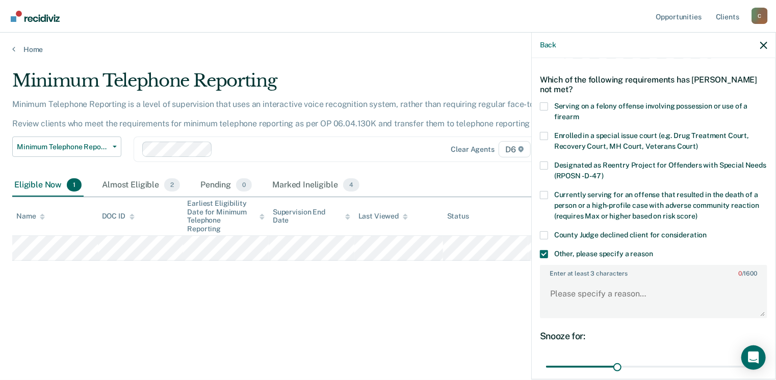
scroll to position [51, 0]
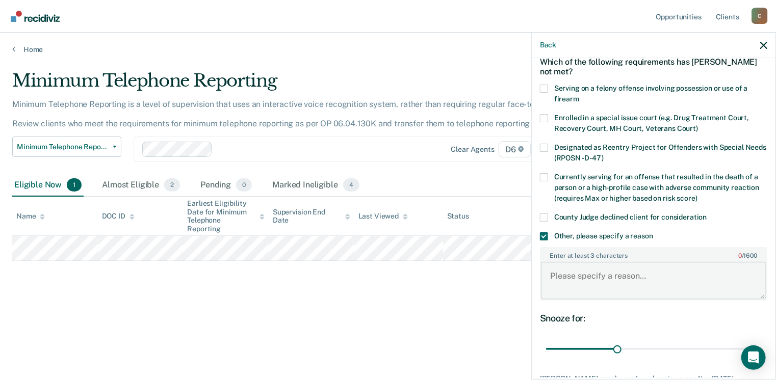
click at [554, 262] on textarea "Enter at least 3 characters 0 / 1600" at bounding box center [653, 281] width 225 height 38
type textarea "e"
click at [696, 262] on textarea "def needs to complete commonitu" at bounding box center [653, 281] width 225 height 38
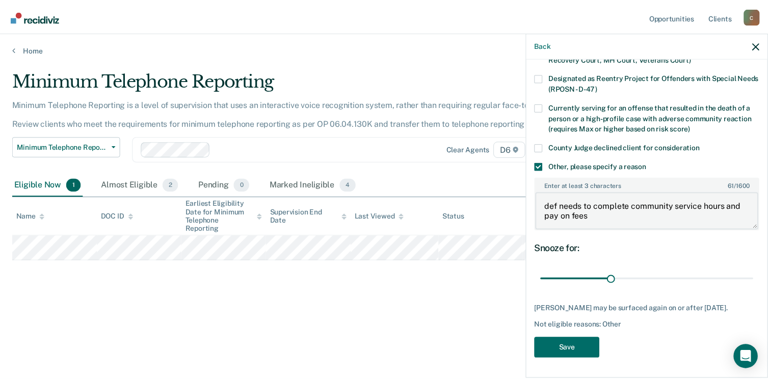
scroll to position [127, 0]
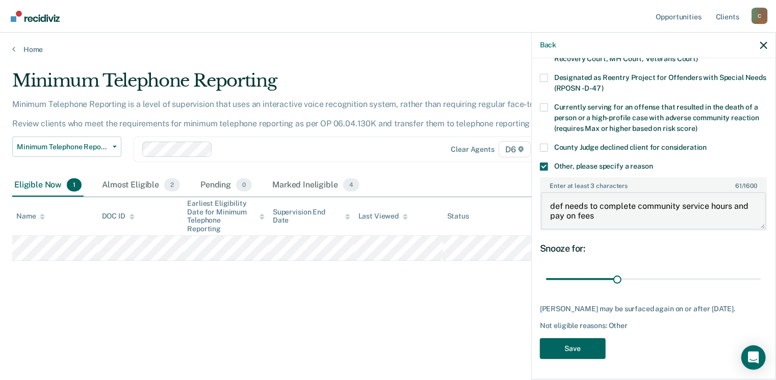
type textarea "def needs to complete community service hours and pay on fees"
click at [567, 348] on button "Save" at bounding box center [573, 348] width 66 height 21
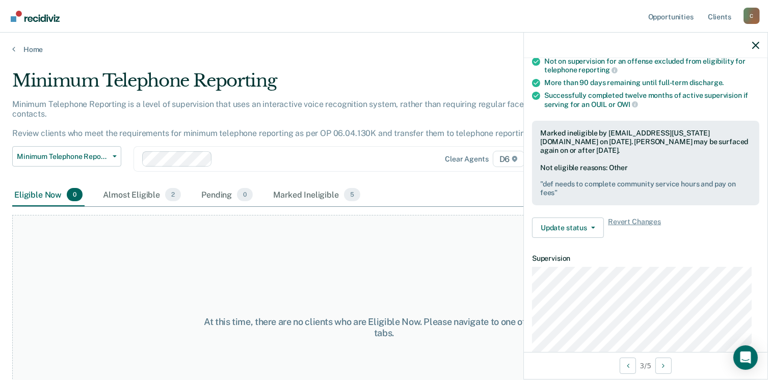
click at [759, 49] on div at bounding box center [646, 45] width 244 height 25
click at [758, 43] on icon "button" at bounding box center [755, 45] width 7 height 7
